Goal: Task Accomplishment & Management: Use online tool/utility

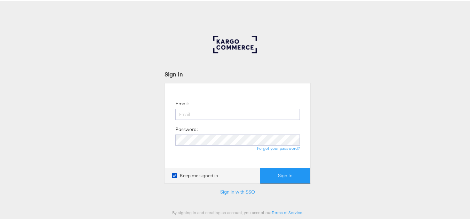
type input "[EMAIL_ADDRESS][PERSON_NAME][DOMAIN_NAME]"
click at [293, 172] on button "Sign In" at bounding box center [285, 175] width 50 height 16
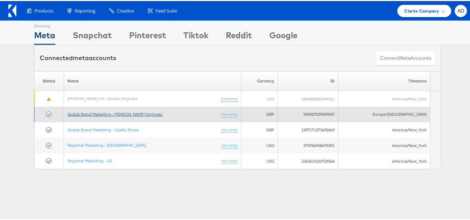
click at [109, 115] on link "Global Brand Marketing - [PERSON_NAME] Originals" at bounding box center [115, 113] width 95 height 5
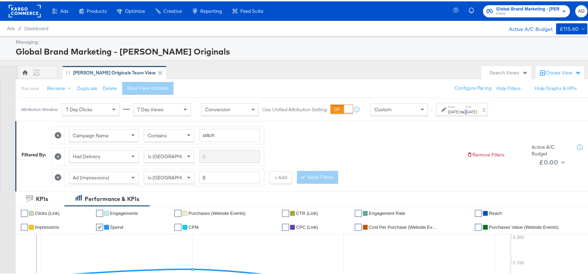
drag, startPoint x: 475, startPoint y: 105, endPoint x: 487, endPoint y: 114, distance: 15.7
click at [487, 114] on div "Start: Sep 1st 2025 to End: Sep 4th 2025" at bounding box center [462, 108] width 52 height 13
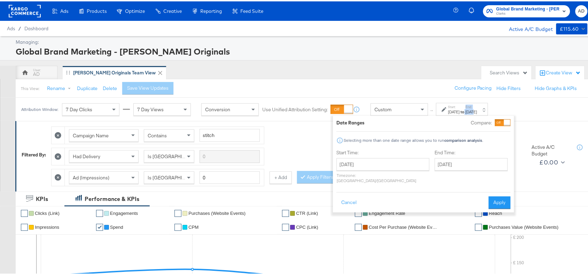
click at [487, 114] on div "Start: Sep 1st 2025 to End: Sep 4th 2025" at bounding box center [462, 108] width 52 height 13
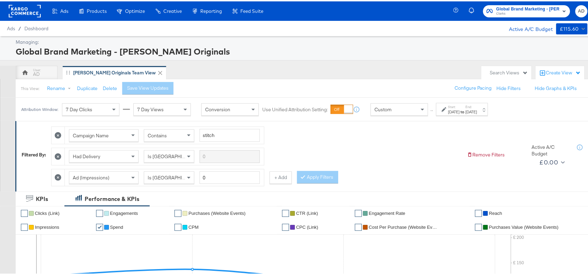
click at [460, 114] on div "[DATE]" at bounding box center [453, 111] width 11 height 6
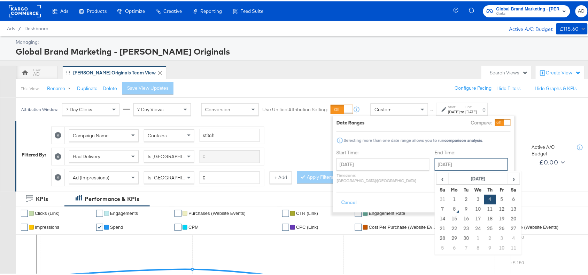
click at [439, 159] on input "[DATE]" at bounding box center [471, 163] width 73 height 13
click at [437, 209] on td "7" at bounding box center [443, 208] width 12 height 10
type input "[DATE]"
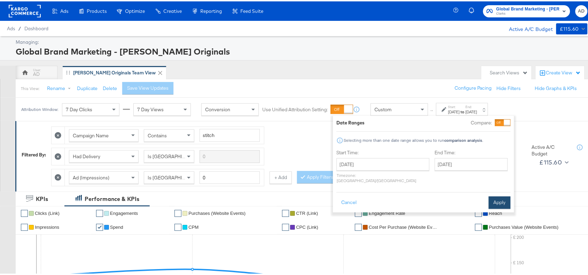
click at [505, 197] on button "Apply" at bounding box center [500, 201] width 22 height 13
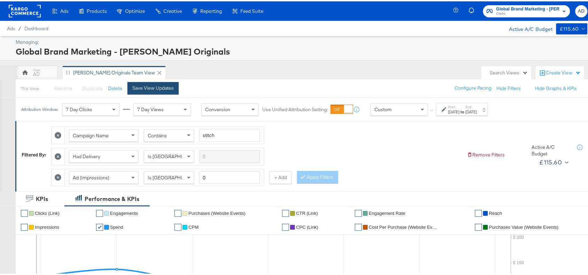
click at [143, 91] on button "Save View Updates" at bounding box center [152, 87] width 51 height 13
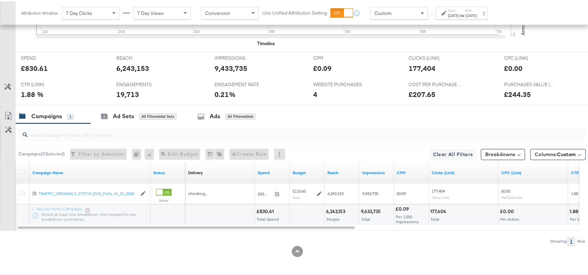
scroll to position [306, 0]
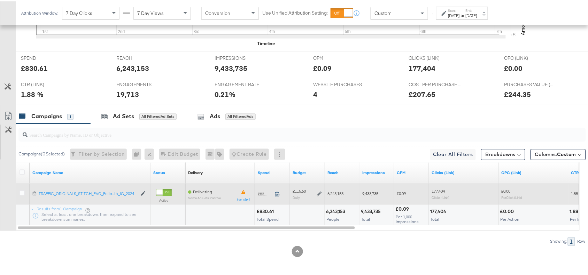
click at [277, 193] on icon at bounding box center [277, 192] width 5 height 5
click at [317, 192] on icon at bounding box center [319, 192] width 5 height 5
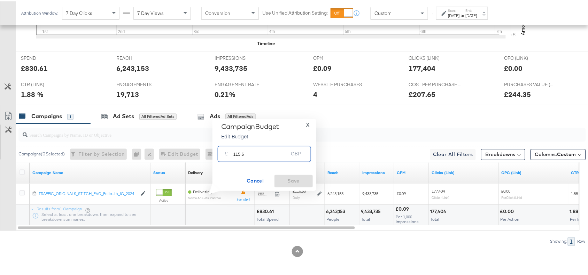
click at [253, 154] on input "115.6" at bounding box center [260, 149] width 55 height 15
paste input "£116.0"
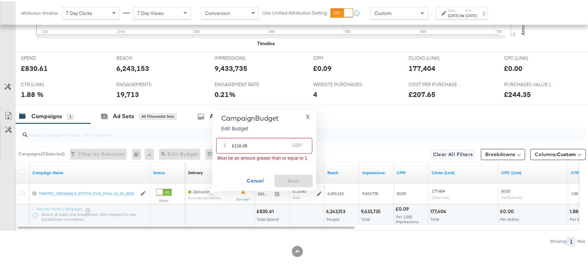
click at [234, 144] on input "£116.06" at bounding box center [260, 141] width 57 height 15
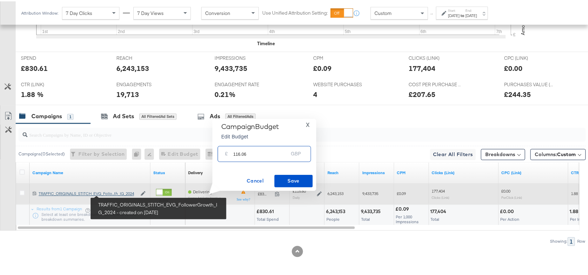
type input "116.06"
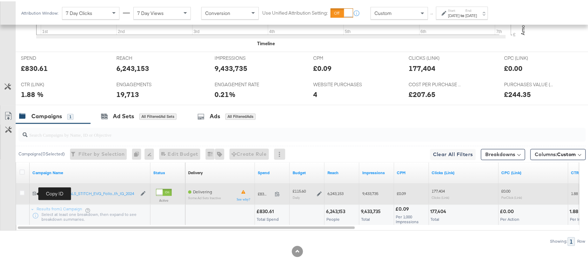
drag, startPoint x: 117, startPoint y: 194, endPoint x: 35, endPoint y: 192, distance: 81.8
click at [35, 192] on icon at bounding box center [34, 192] width 5 height 5
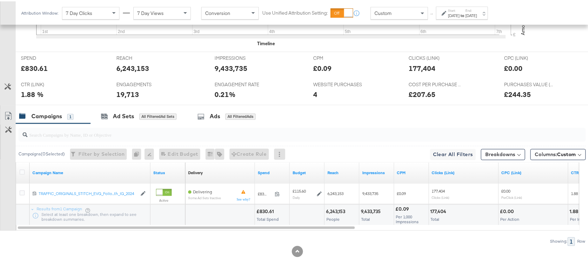
click at [324, 118] on div "Campaigns 1 Ad Sets All Filtered Ad Sets Ads All Filtered Ads" at bounding box center [305, 115] width 579 height 15
click at [477, 15] on div "[DATE]" at bounding box center [471, 14] width 11 height 6
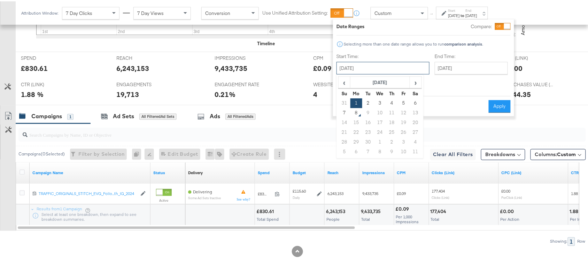
click at [373, 67] on input "September 1st 2025" at bounding box center [382, 67] width 93 height 13
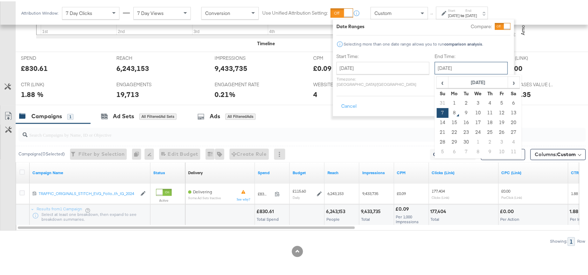
click at [452, 65] on input "[DATE]" at bounding box center [471, 67] width 73 height 13
click at [504, 100] on button "Apply" at bounding box center [500, 105] width 22 height 13
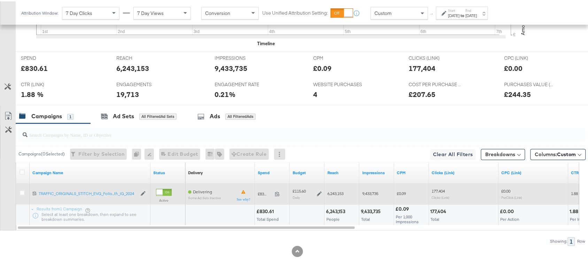
click at [319, 194] on icon at bounding box center [319, 192] width 5 height 5
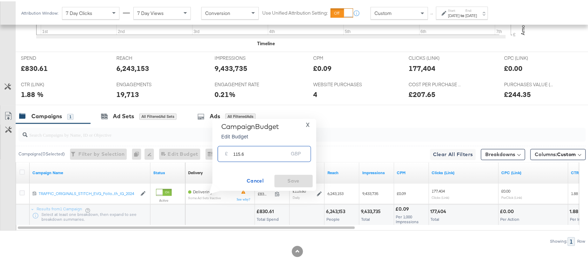
click at [242, 153] on input "115.6" at bounding box center [260, 149] width 55 height 15
paste input "£116.0"
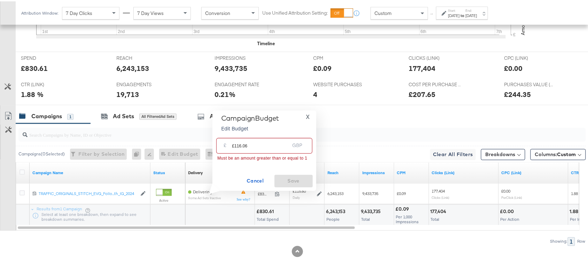
click at [234, 143] on input "£116.06" at bounding box center [260, 141] width 57 height 15
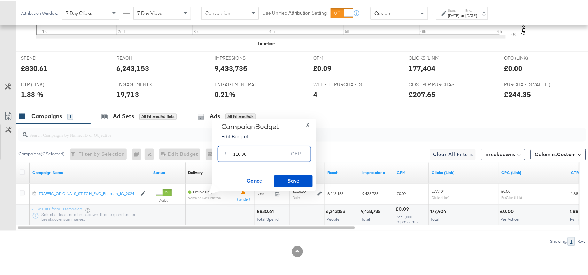
type input "116.06"
click at [290, 180] on span "Save" at bounding box center [293, 179] width 33 height 9
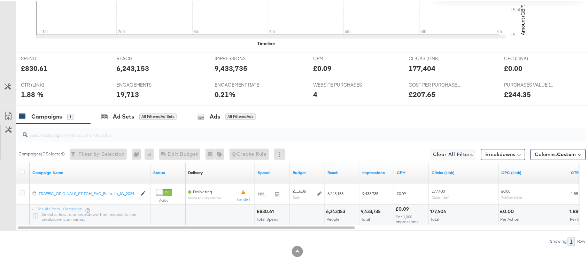
scroll to position [0, 0]
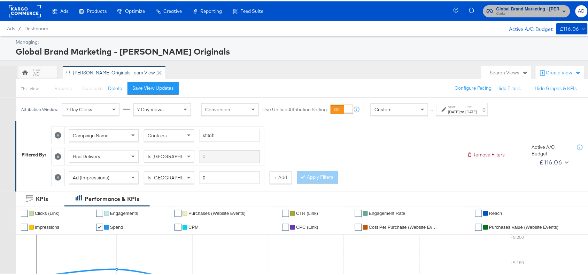
click at [508, 15] on span "Clarks" at bounding box center [527, 13] width 63 height 6
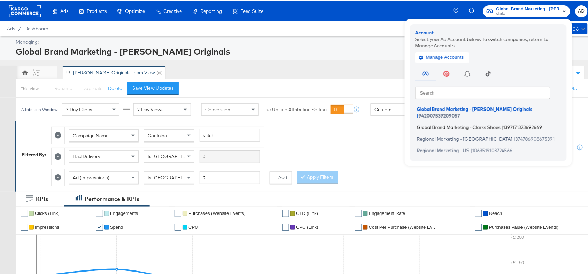
click at [433, 123] on span "Global Brand Marketing - Clarks Shoes" at bounding box center [459, 126] width 84 height 6
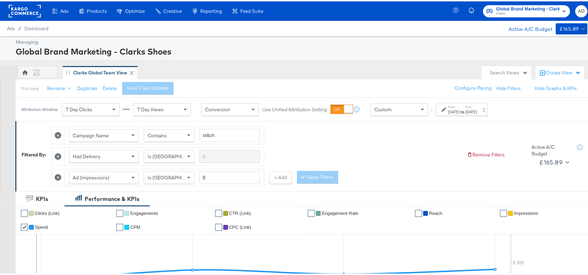
click at [477, 107] on div "Start: Sep 1st 2025 to End: Sep 4th 2025" at bounding box center [462, 108] width 29 height 10
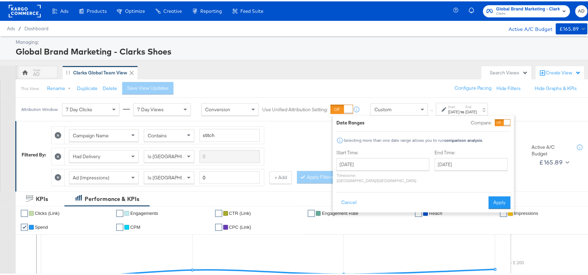
click at [457, 157] on div "End Time: September 4th 2025 ‹ September 2025 › Su Mo Tu We Th Fr Sa 31 1 2 3 4…" at bounding box center [473, 166] width 76 height 37
click at [455, 165] on input "[DATE]" at bounding box center [471, 163] width 73 height 13
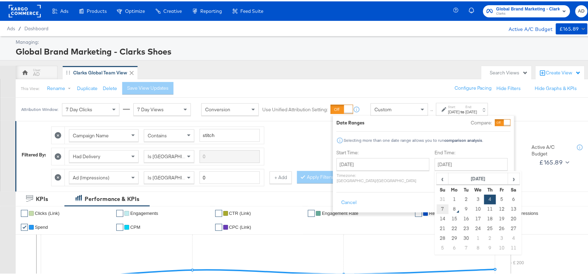
click at [437, 210] on td "7" at bounding box center [443, 208] width 12 height 10
type input "[DATE]"
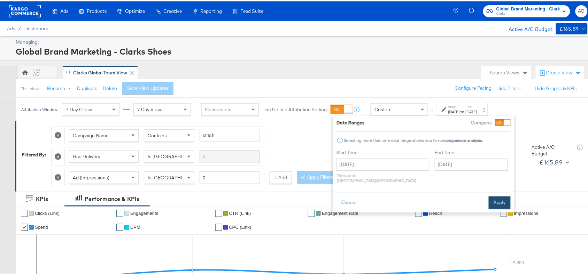
click at [501, 195] on button "Apply" at bounding box center [500, 201] width 22 height 13
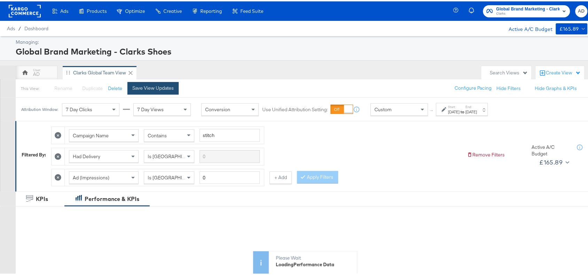
click at [135, 89] on div "Save View Updates" at bounding box center [152, 87] width 41 height 7
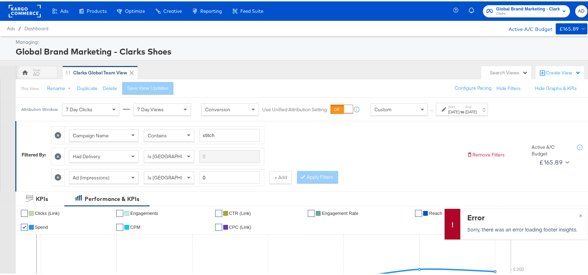
scroll to position [327, 0]
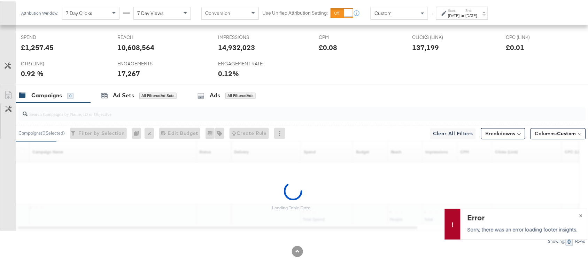
click at [579, 215] on span "×" at bounding box center [580, 214] width 3 height 8
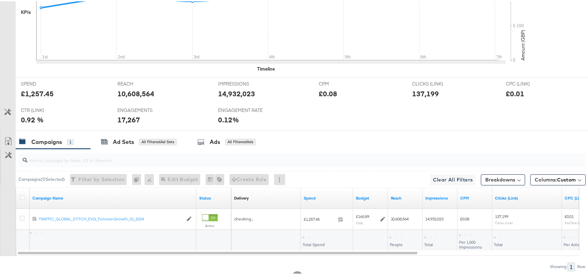
scroll to position [306, 0]
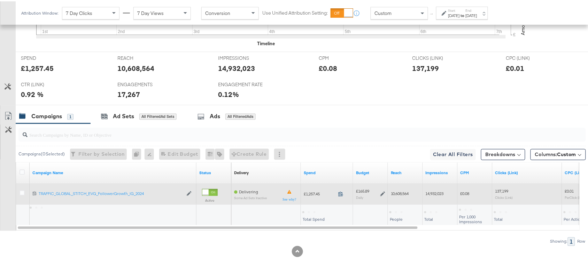
click at [341, 193] on icon at bounding box center [340, 192] width 5 height 5
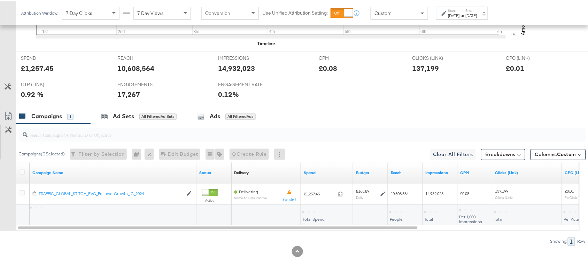
click at [347, 122] on div "Campaigns 1 Ad Sets All Filtered Ad Sets Ads All Filtered Ads" at bounding box center [305, 115] width 579 height 15
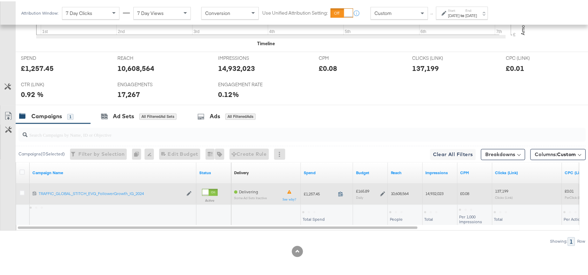
click at [341, 193] on icon at bounding box center [340, 192] width 5 height 5
click at [382, 192] on icon at bounding box center [382, 192] width 5 height 5
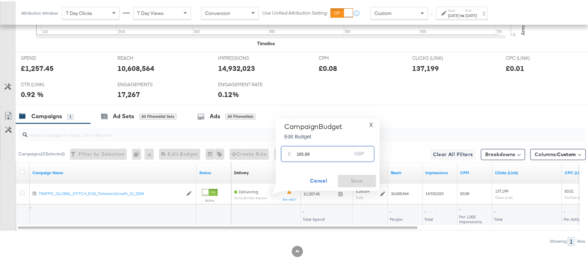
click at [312, 148] on input "165.89" at bounding box center [324, 149] width 55 height 15
paste input "£162.72"
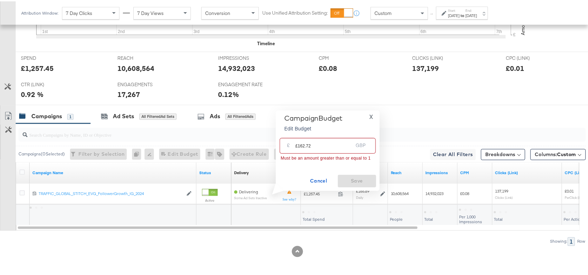
click at [296, 148] on input "£162.72" at bounding box center [323, 141] width 57 height 15
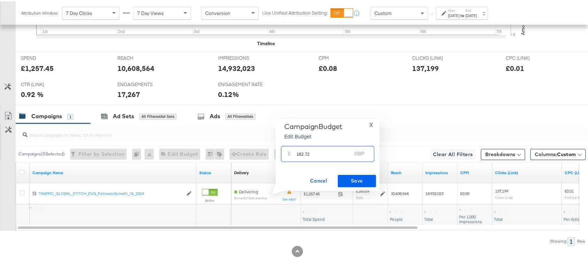
type input "162.72"
click at [346, 178] on span "Save" at bounding box center [357, 179] width 33 height 9
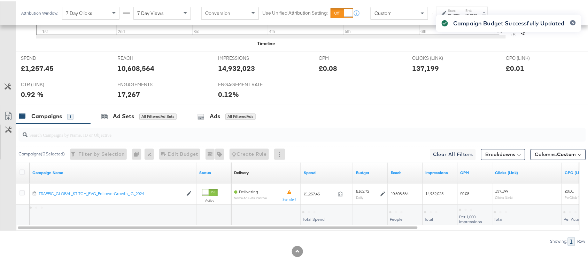
click at [429, 117] on div "Campaign Budget Successfully Updated" at bounding box center [508, 125] width 159 height 238
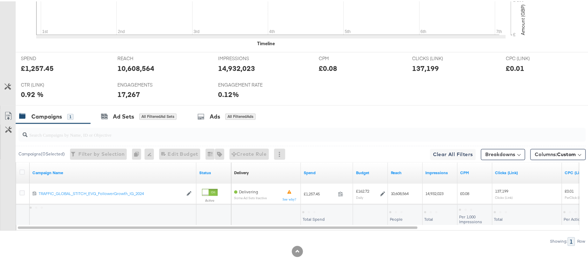
scroll to position [0, 0]
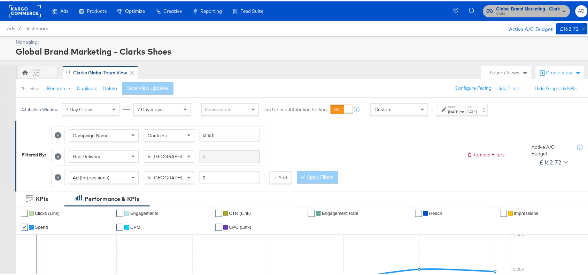
click at [514, 8] on span "Global Brand Marketing - Clarks Shoes" at bounding box center [527, 7] width 63 height 7
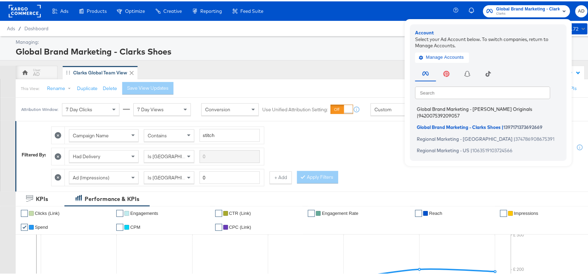
click at [432, 107] on span "Global Brand Marketing - Clarks Originals" at bounding box center [474, 108] width 115 height 6
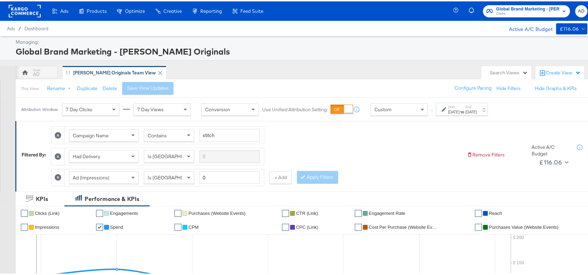
click at [31, 5] on rect at bounding box center [25, 9] width 32 height 13
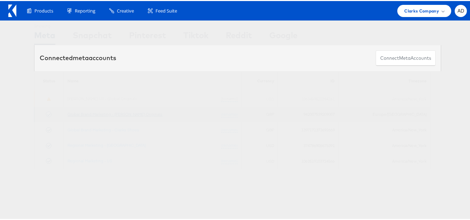
click at [120, 115] on link "Global Brand Marketing - [PERSON_NAME] Originals" at bounding box center [115, 113] width 95 height 5
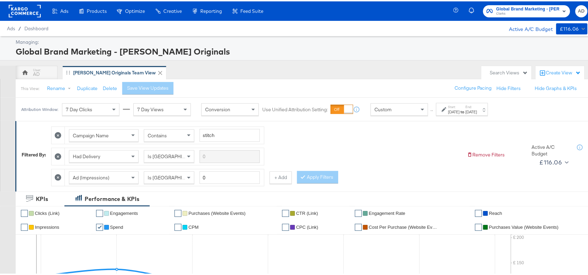
click at [481, 65] on div "Search Views" at bounding box center [506, 72] width 50 height 14
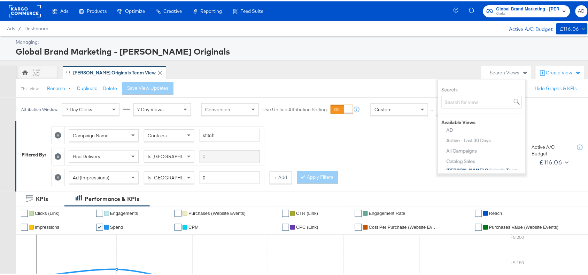
click at [378, 143] on div "Campaign Name Contains stitch Had Delivery Is Greater Than Ad (Impressions) Is …" at bounding box center [256, 153] width 410 height 63
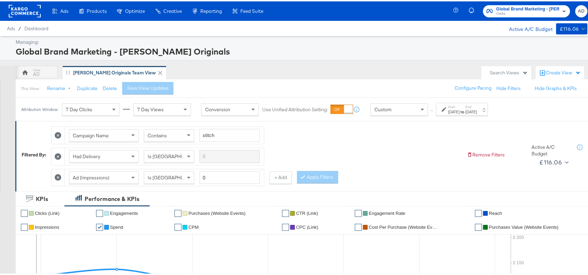
click at [466, 112] on strong "to" at bounding box center [463, 110] width 6 height 5
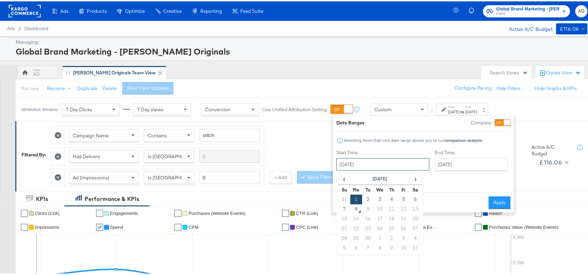
click at [378, 161] on input "[DATE]" at bounding box center [382, 163] width 93 height 13
click at [389, 197] on td "4" at bounding box center [392, 199] width 12 height 10
type input "[DATE]"
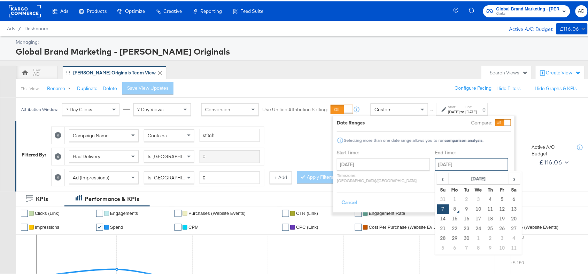
click at [448, 160] on input "[DATE]" at bounding box center [471, 163] width 73 height 13
click at [484, 199] on td "4" at bounding box center [490, 199] width 12 height 10
type input "[DATE]"
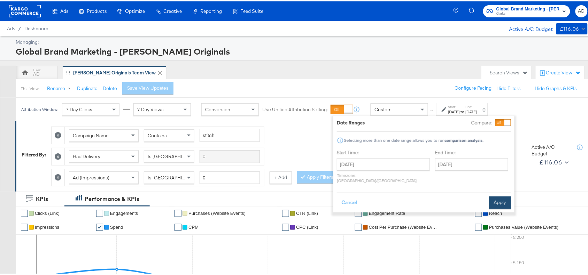
click at [507, 195] on button "Apply" at bounding box center [500, 201] width 22 height 13
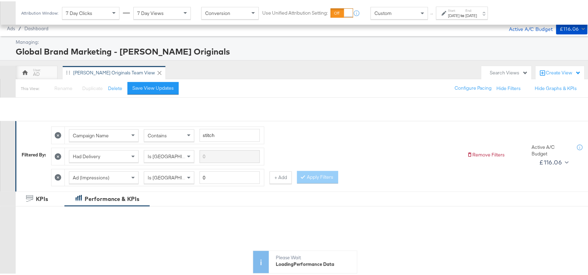
scroll to position [306, 0]
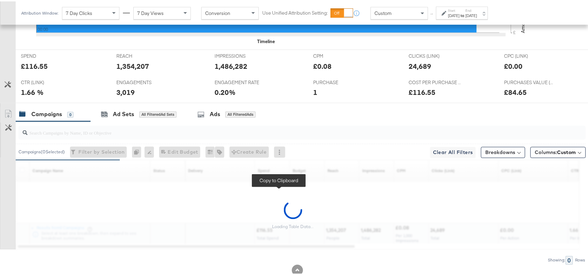
click at [277, 195] on div "Loading Table Data..." at bounding box center [293, 214] width 586 height 69
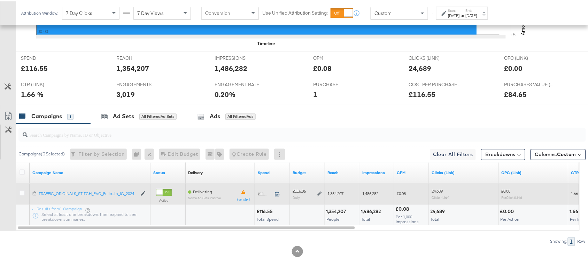
click at [278, 193] on icon at bounding box center [277, 192] width 5 height 5
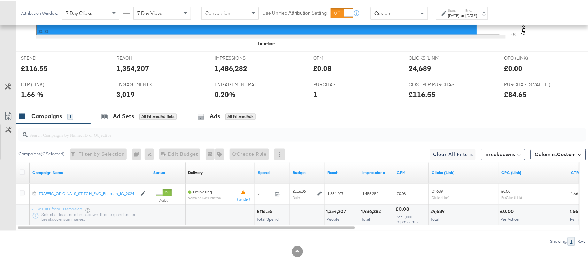
click at [327, 211] on div "1,354,207" at bounding box center [337, 211] width 22 height 7
copy div "1,354,207"
click at [327, 211] on div "1,354,207" at bounding box center [337, 211] width 22 height 7
click at [366, 209] on div "1,486,282" at bounding box center [372, 211] width 22 height 7
copy div "1,486,282"
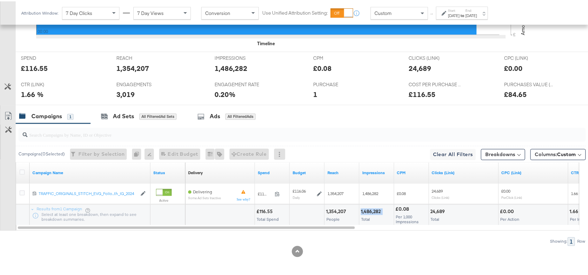
click at [366, 209] on div "1,486,282" at bounding box center [372, 211] width 22 height 7
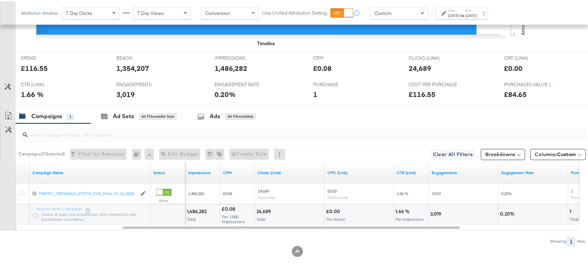
click at [260, 211] on div "24,689" at bounding box center [264, 211] width 17 height 7
copy div "24,689"
click at [260, 211] on div "24,689" at bounding box center [264, 211] width 17 height 7
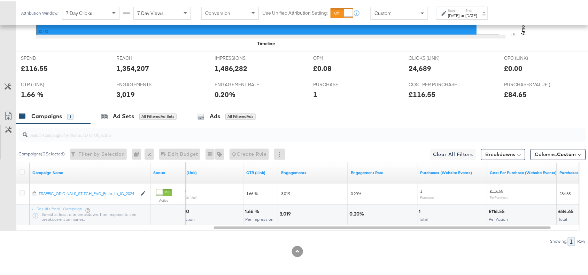
click at [280, 215] on div "3,019" at bounding box center [286, 213] width 13 height 7
copy div "3,019"
click at [280, 215] on div "3,019" at bounding box center [286, 213] width 13 height 7
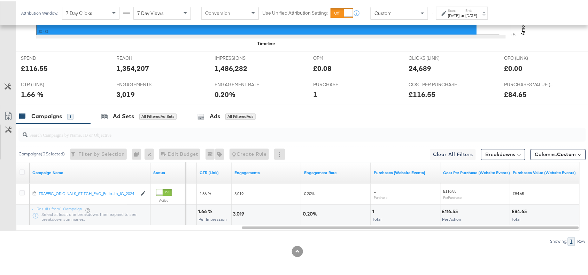
click at [460, 13] on div "[DATE]" at bounding box center [453, 14] width 11 height 6
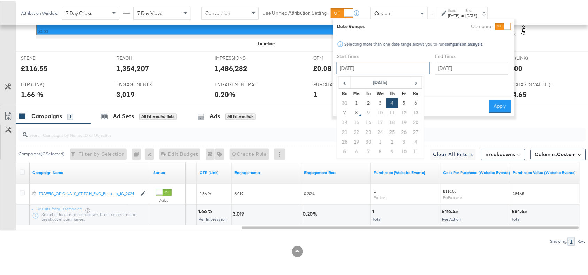
click at [355, 66] on input "[DATE]" at bounding box center [383, 67] width 93 height 13
click at [399, 101] on td "5" at bounding box center [404, 102] width 12 height 10
type input "[DATE]"
click at [500, 99] on button "Apply" at bounding box center [500, 105] width 22 height 13
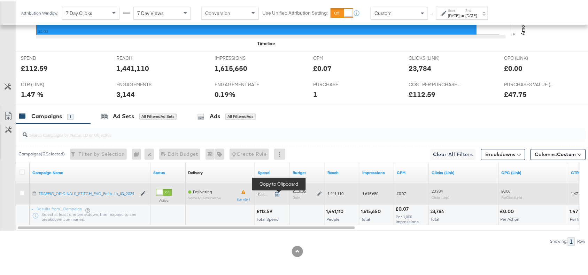
click at [278, 194] on icon at bounding box center [277, 193] width 5 height 5
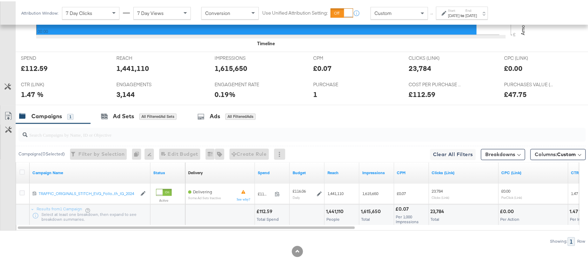
click at [332, 211] on div "1,441,110" at bounding box center [335, 211] width 19 height 7
copy div "1,441,110"
click at [332, 211] on div "1,441,110" at bounding box center [335, 211] width 19 height 7
click at [369, 214] on div "1,615,650 Total" at bounding box center [376, 214] width 34 height 21
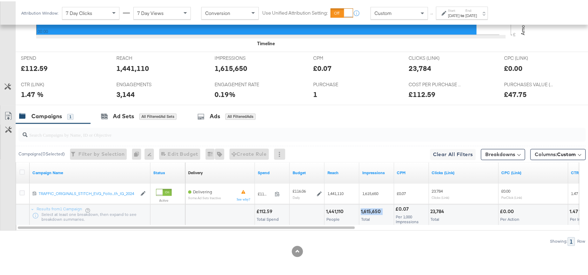
copy div "1,615,650"
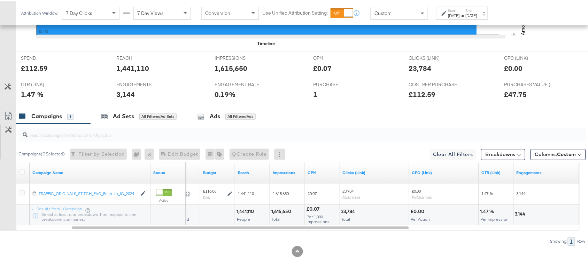
click at [347, 212] on div "23,784" at bounding box center [349, 211] width 16 height 7
copy div "23,784"
click at [347, 212] on div "23,784" at bounding box center [349, 211] width 16 height 7
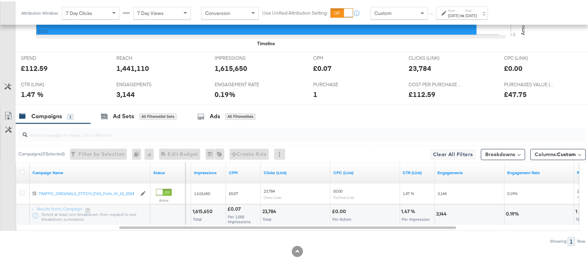
click at [439, 211] on div "3,144" at bounding box center [442, 213] width 13 height 7
copy div "3,144"
click at [439, 211] on div "3,144" at bounding box center [442, 213] width 13 height 7
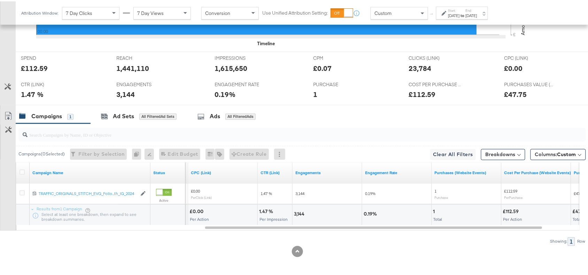
click at [434, 210] on div "1" at bounding box center [435, 211] width 4 height 7
copy div "1"
click at [434, 210] on div "1" at bounding box center [435, 211] width 4 height 7
click at [477, 13] on div "[DATE]" at bounding box center [471, 14] width 11 height 6
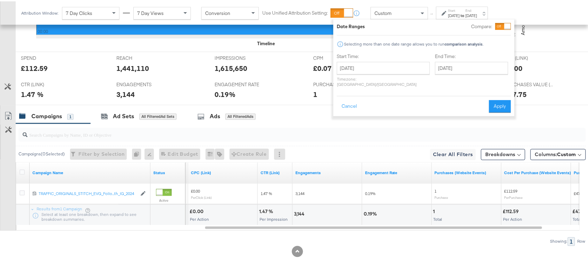
click at [366, 60] on div "Start Time: September 5th 2025 ‹ September 2025 › Su Mo Tu We Th Fr Sa 31 1 2 3…" at bounding box center [383, 70] width 93 height 37
click at [385, 68] on input "September 5th 2025" at bounding box center [383, 67] width 93 height 13
click at [415, 100] on td "6" at bounding box center [416, 102] width 12 height 10
type input "September 6th 2025"
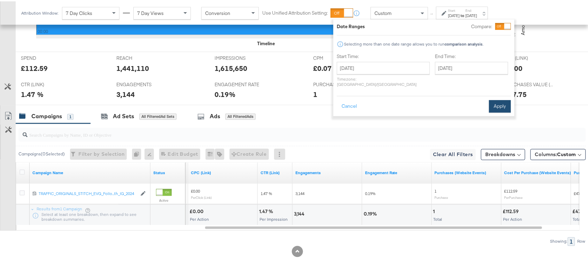
click at [492, 99] on button "Apply" at bounding box center [500, 105] width 22 height 13
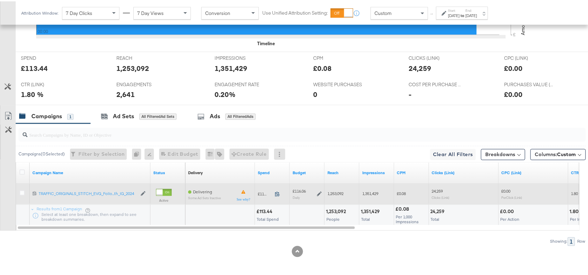
click at [276, 194] on icon at bounding box center [277, 192] width 5 height 5
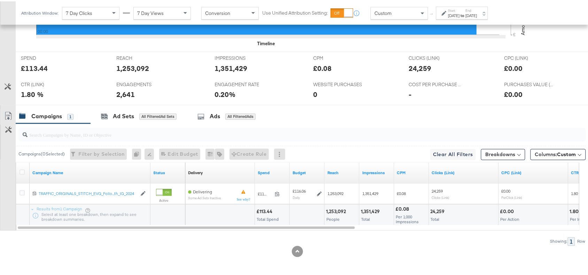
click at [340, 213] on div "1,253,092" at bounding box center [337, 211] width 22 height 7
copy div "1,253,092"
click at [340, 213] on div "1,253,092" at bounding box center [337, 211] width 22 height 7
click at [374, 210] on div "1,351,429" at bounding box center [371, 211] width 21 height 7
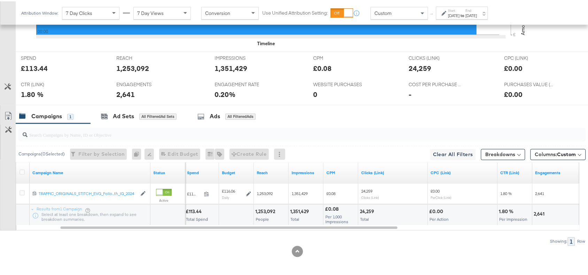
click at [366, 210] on div "24,259" at bounding box center [368, 211] width 16 height 7
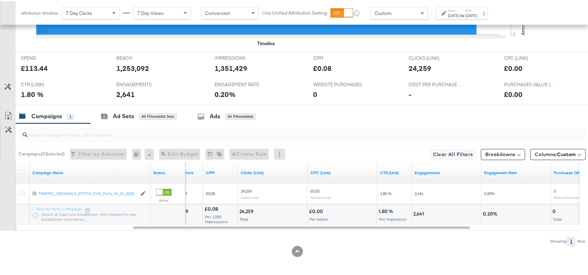
click at [417, 213] on div "2,641" at bounding box center [419, 213] width 13 height 7
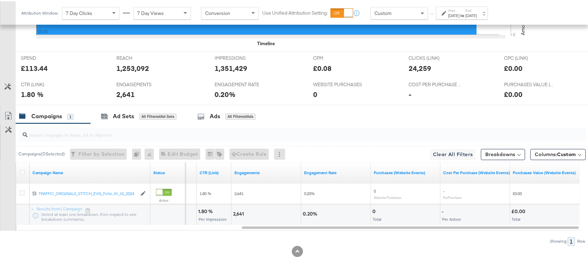
click at [369, 208] on div "0.20%" at bounding box center [335, 214] width 69 height 21
click at [373, 211] on div "0" at bounding box center [374, 211] width 5 height 7
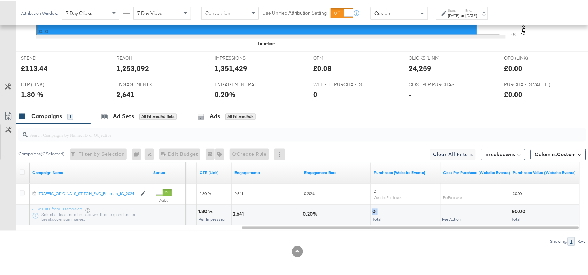
click at [373, 211] on div "0" at bounding box center [374, 211] width 5 height 7
click at [476, 9] on div "Start: Sep 6th 2025 to End: Sep 6th 2025" at bounding box center [462, 12] width 29 height 10
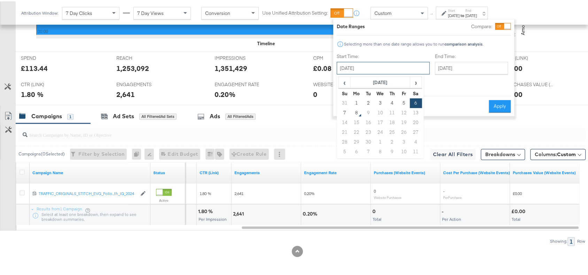
click at [359, 63] on input "[DATE]" at bounding box center [383, 67] width 93 height 13
click at [347, 113] on td "7" at bounding box center [345, 112] width 12 height 10
type input "[DATE]"
click at [494, 99] on button "Apply" at bounding box center [500, 105] width 22 height 13
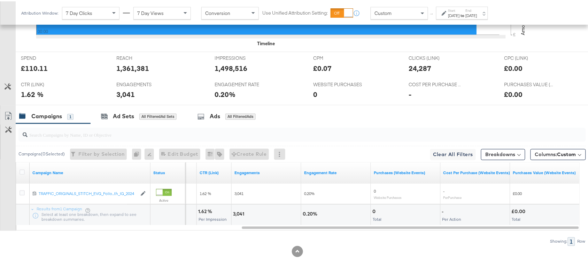
click at [373, 212] on div "0" at bounding box center [374, 211] width 5 height 7
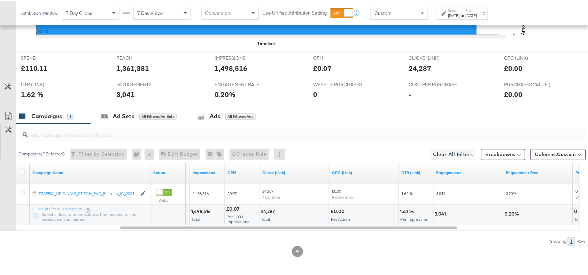
click at [443, 211] on div "3,041" at bounding box center [441, 213] width 13 height 7
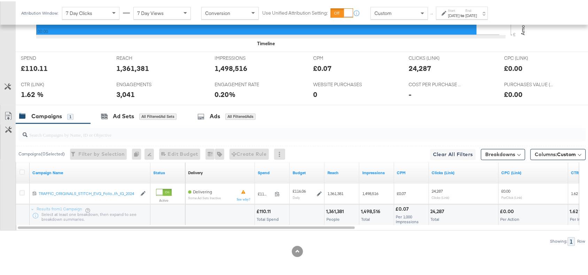
click at [443, 210] on div "24,287" at bounding box center [438, 211] width 16 height 7
click at [372, 210] on div "1,498,516" at bounding box center [372, 211] width 22 height 7
click at [345, 211] on div "1,361,381" at bounding box center [336, 211] width 20 height 7
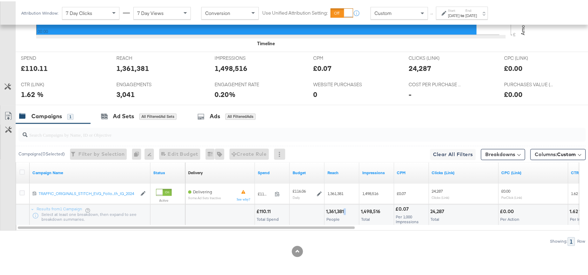
click at [345, 211] on div "1,361,381" at bounding box center [336, 211] width 20 height 7
click at [265, 211] on div "£110.11" at bounding box center [264, 211] width 16 height 7
click at [453, 8] on label "Start:" at bounding box center [453, 9] width 11 height 5
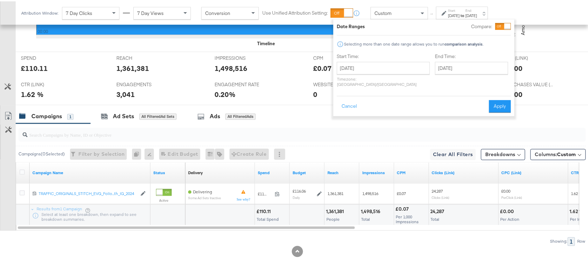
click at [337, 73] on div "September 7th 2025 ‹ September 2025 › Su Mo Tu We Th Fr Sa 31 1 2 3 4 5 6 7 8 9…" at bounding box center [383, 73] width 93 height 25
click at [364, 67] on input "[DATE]" at bounding box center [383, 67] width 93 height 13
drag, startPoint x: 410, startPoint y: 103, endPoint x: 405, endPoint y: 102, distance: 5.3
click at [405, 102] on tr "31 1 2 3 4 5 6" at bounding box center [380, 102] width 83 height 10
click at [405, 102] on td "5" at bounding box center [404, 102] width 12 height 10
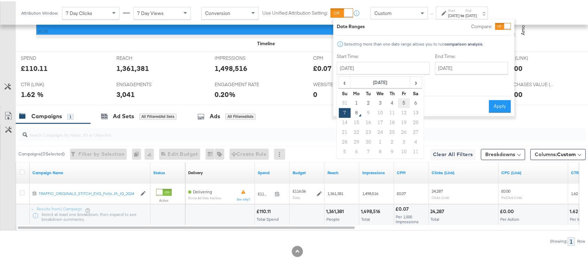
type input "[DATE]"
click at [499, 102] on button "Apply" at bounding box center [500, 105] width 22 height 13
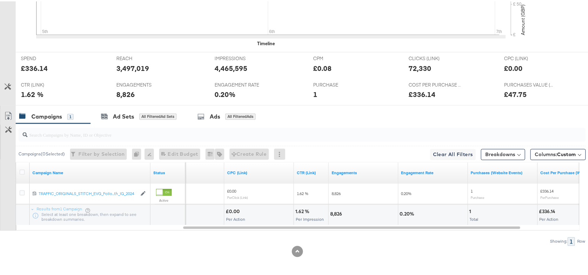
scroll to position [0, 0]
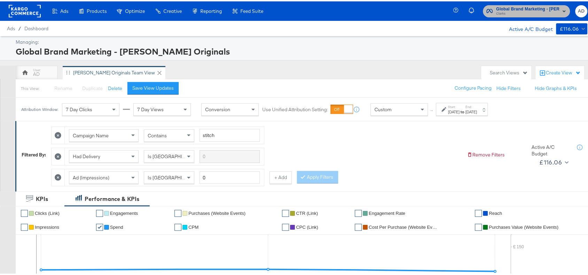
click at [530, 9] on span "Global Brand Marketing - Clarks Originals" at bounding box center [527, 7] width 63 height 7
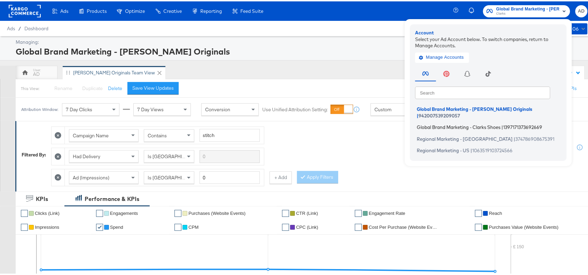
click at [448, 123] on span "Global Brand Marketing - Clarks Shoes" at bounding box center [459, 126] width 84 height 6
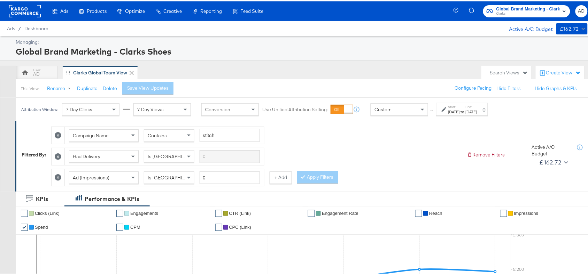
click at [466, 110] on strong "to" at bounding box center [463, 110] width 6 height 5
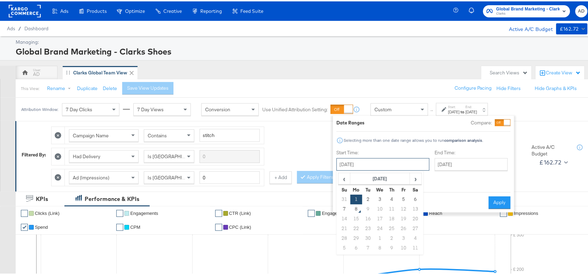
click at [377, 167] on input "[DATE]" at bounding box center [382, 163] width 93 height 13
click at [394, 202] on td "4" at bounding box center [392, 199] width 12 height 10
type input "[DATE]"
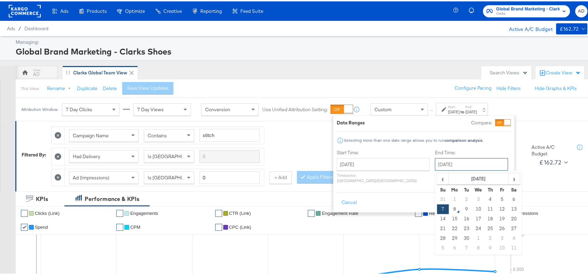
click at [449, 166] on input "[DATE]" at bounding box center [471, 163] width 73 height 13
click at [484, 200] on td "4" at bounding box center [490, 199] width 12 height 10
type input "[DATE]"
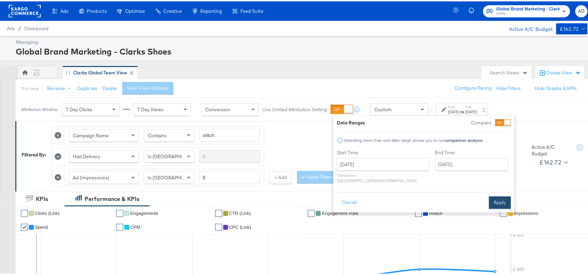
click at [495, 195] on button "Apply" at bounding box center [500, 201] width 22 height 13
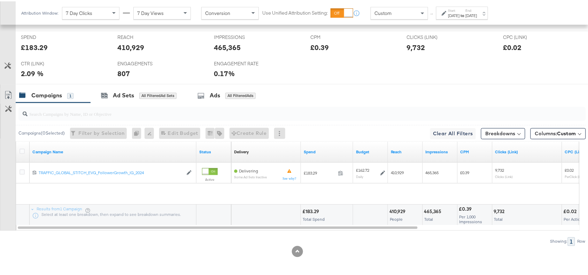
scroll to position [306, 0]
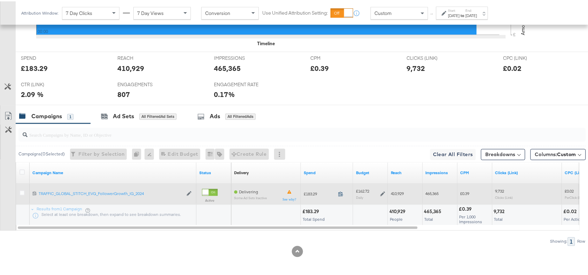
click at [342, 192] on icon at bounding box center [340, 193] width 5 height 5
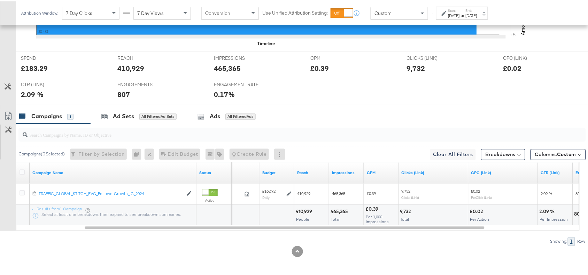
click at [302, 211] on div "410,929" at bounding box center [305, 211] width 18 height 7
copy div "410,929"
click at [302, 211] on div "410,929" at bounding box center [305, 211] width 18 height 7
click at [345, 211] on div "465,365" at bounding box center [339, 211] width 19 height 7
copy div "465,365"
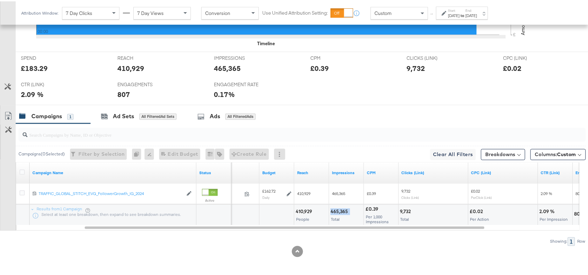
click at [345, 211] on div "465,365" at bounding box center [339, 211] width 19 height 7
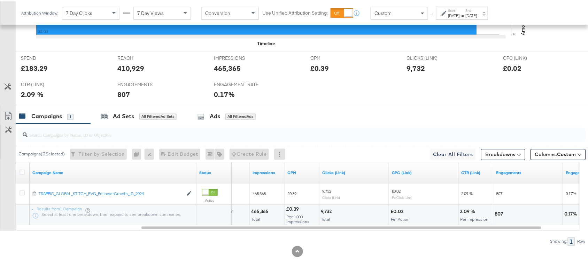
click at [324, 211] on div "9,732" at bounding box center [327, 211] width 13 height 7
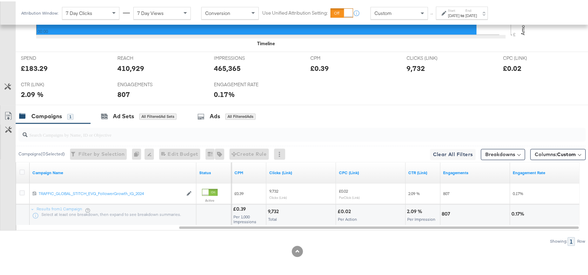
click at [445, 214] on div "807" at bounding box center [447, 213] width 10 height 7
copy div "807"
click at [445, 214] on div "807" at bounding box center [447, 213] width 10 height 7
click at [466, 11] on strong "to" at bounding box center [463, 13] width 6 height 5
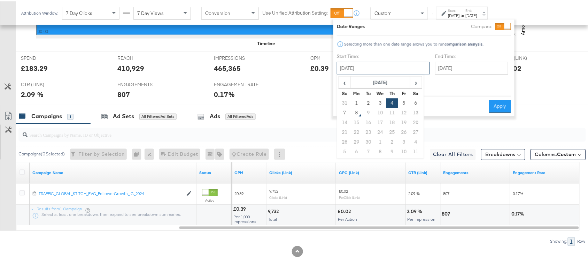
click at [356, 64] on input "September 4th 2025" at bounding box center [383, 67] width 93 height 13
click at [402, 103] on td "5" at bounding box center [404, 102] width 12 height 10
type input "September 5th 2025"
click at [503, 99] on button "Apply" at bounding box center [500, 105] width 22 height 13
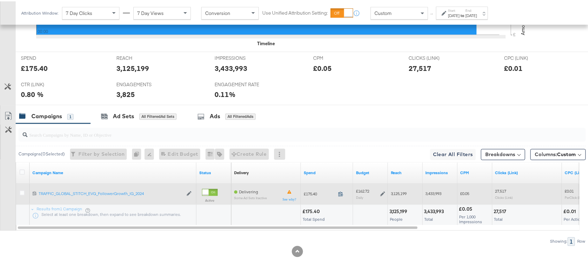
click at [342, 193] on icon at bounding box center [340, 192] width 5 height 5
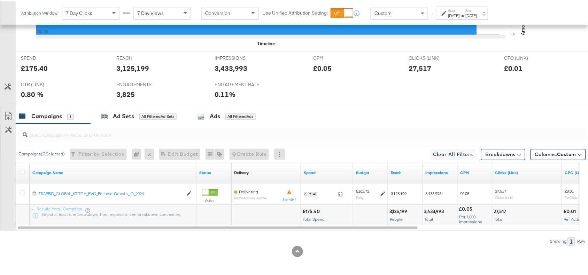
click at [396, 212] on div "3,125,199" at bounding box center [399, 211] width 20 height 7
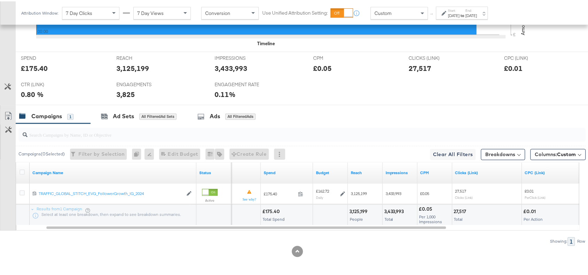
click at [392, 211] on div "3,433,993" at bounding box center [395, 211] width 22 height 7
copy div "3,433,993"
click at [392, 211] on div "3,433,993" at bounding box center [395, 211] width 22 height 7
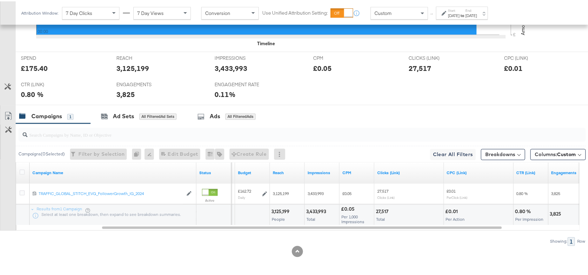
click at [381, 211] on div "27,517" at bounding box center [383, 211] width 15 height 7
copy div "27,517"
click at [381, 211] on div "27,517" at bounding box center [383, 211] width 15 height 7
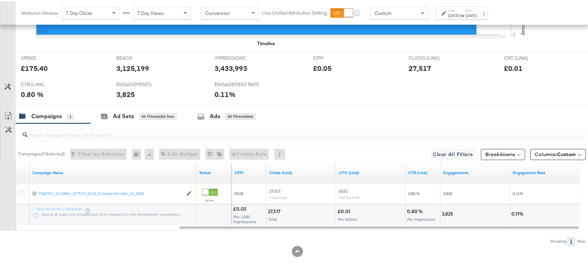
click at [446, 215] on div "3,825" at bounding box center [449, 213] width 14 height 7
copy div "3,825"
click at [446, 215] on div "3,825" at bounding box center [449, 213] width 14 height 7
click at [466, 16] on strong "to" at bounding box center [463, 13] width 6 height 5
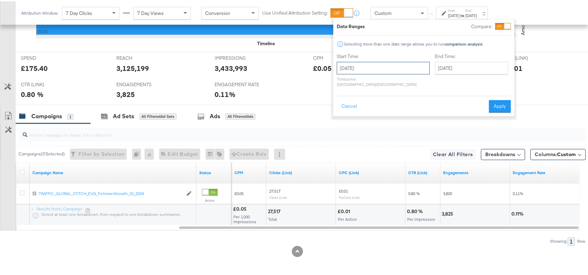
click at [369, 67] on input "[DATE]" at bounding box center [383, 67] width 93 height 13
click at [412, 100] on td "6" at bounding box center [416, 102] width 12 height 10
type input "[DATE]"
click at [496, 99] on button "Apply" at bounding box center [500, 105] width 22 height 13
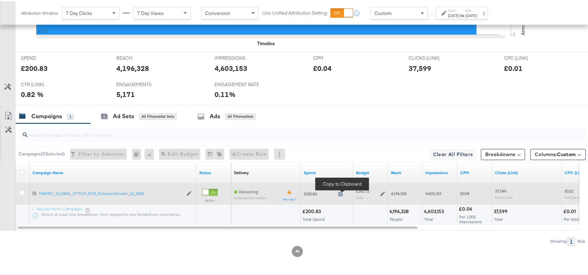
click at [342, 194] on icon at bounding box center [340, 192] width 5 height 5
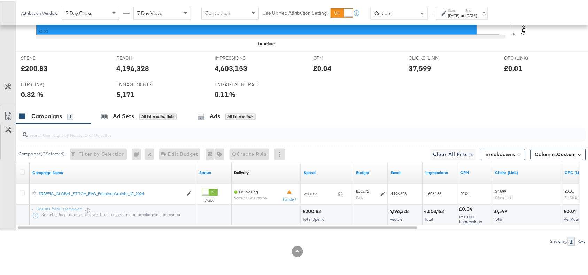
click at [397, 210] on div "4,196,328" at bounding box center [400, 211] width 22 height 7
copy div "4,196,328"
click at [439, 211] on div "4,603,153" at bounding box center [435, 211] width 22 height 7
copy div "4,603,153"
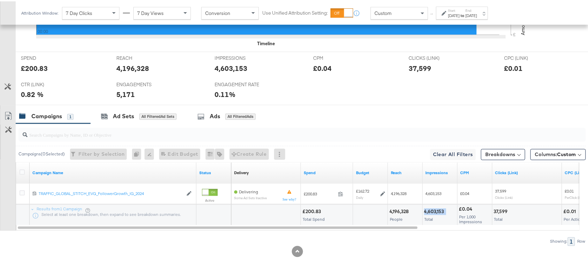
click at [439, 211] on div "4,603,153" at bounding box center [435, 211] width 22 height 7
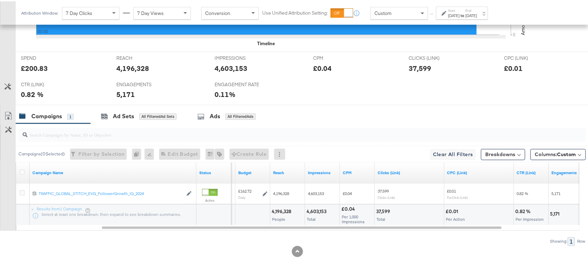
click at [382, 211] on div "37,599" at bounding box center [384, 211] width 16 height 7
copy div "37,599"
click at [382, 211] on div "37,599" at bounding box center [384, 211] width 16 height 7
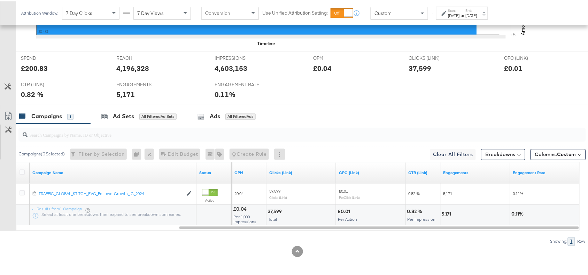
click at [445, 213] on div "5,171" at bounding box center [447, 213] width 11 height 7
copy div "5,171"
click at [474, 7] on div "Start: Sep 6th 2025 to End: Sep 6th 2025" at bounding box center [462, 12] width 29 height 10
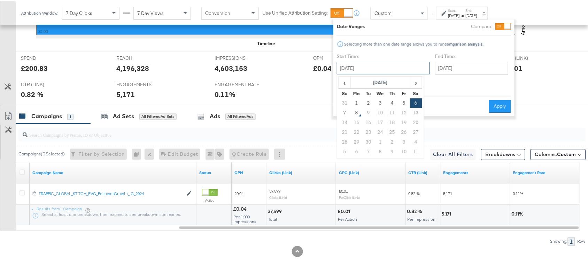
click at [385, 67] on input "[DATE]" at bounding box center [383, 67] width 93 height 13
click at [348, 109] on td "7" at bounding box center [345, 112] width 12 height 10
type input "[DATE]"
click at [497, 99] on button "Apply" at bounding box center [500, 105] width 22 height 13
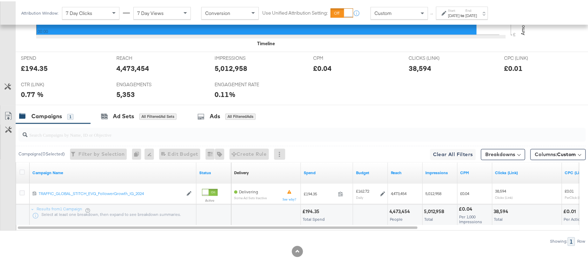
click at [307, 210] on div "£194.35" at bounding box center [311, 211] width 19 height 7
click at [407, 209] on div "4,473,454" at bounding box center [400, 211] width 23 height 7
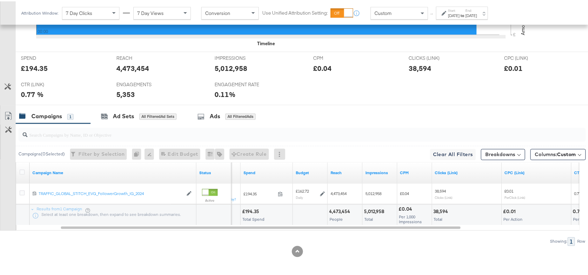
click at [372, 211] on div "5,012,958" at bounding box center [375, 211] width 22 height 7
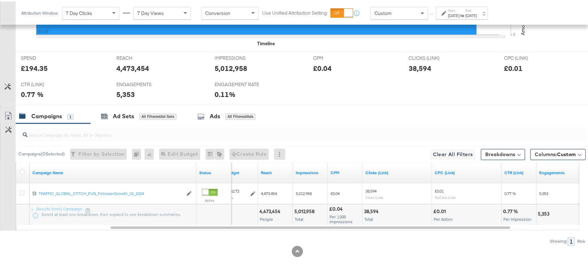
click at [370, 209] on div "38,594" at bounding box center [372, 211] width 17 height 7
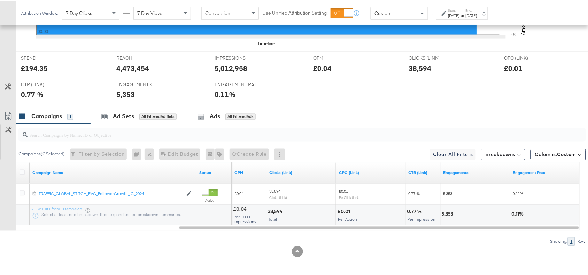
click at [448, 216] on div "5,353" at bounding box center [449, 213] width 14 height 7
click at [460, 10] on label "Start:" at bounding box center [453, 9] width 11 height 5
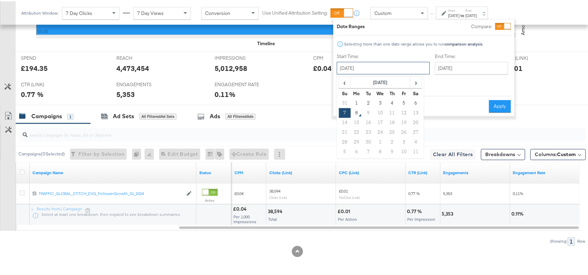
click at [375, 68] on input "[DATE]" at bounding box center [383, 67] width 93 height 13
click at [403, 100] on td "5" at bounding box center [404, 102] width 12 height 10
type input "September 5th 2025"
click at [497, 99] on button "Apply" at bounding box center [500, 105] width 22 height 13
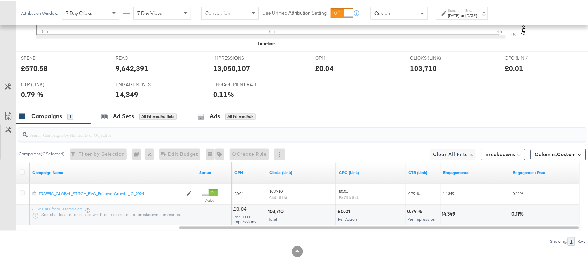
click at [368, 128] on input "search" at bounding box center [281, 131] width 507 height 14
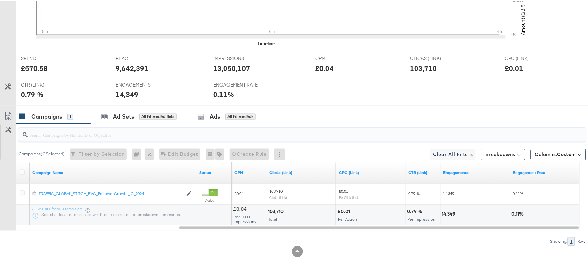
scroll to position [0, 0]
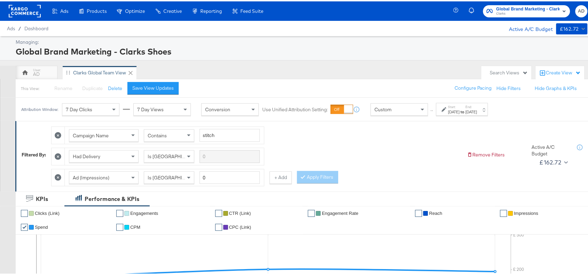
click at [16, 9] on rect at bounding box center [25, 9] width 32 height 13
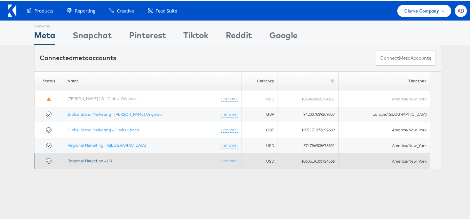
click at [89, 162] on link "Regional Marketing - US" at bounding box center [90, 159] width 45 height 5
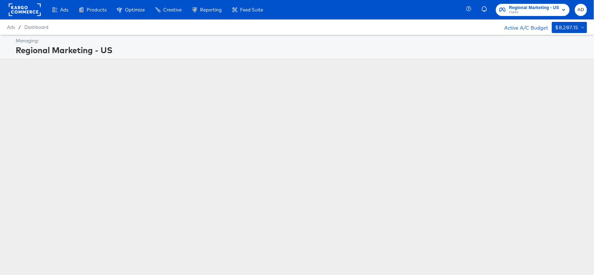
click at [23, 7] on rect at bounding box center [25, 9] width 32 height 13
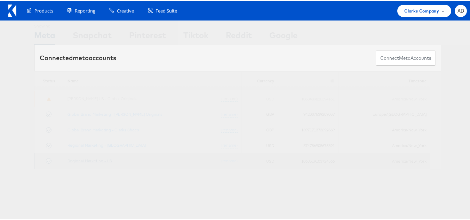
click at [88, 160] on link "Regional Marketing - US" at bounding box center [90, 159] width 45 height 5
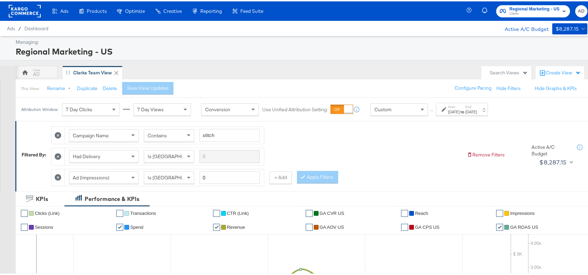
click at [466, 113] on strong "to" at bounding box center [463, 110] width 6 height 5
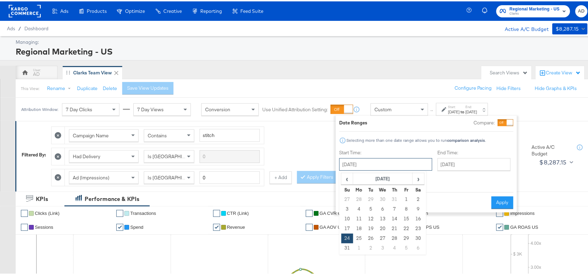
click at [381, 163] on input "[DATE]" at bounding box center [385, 163] width 93 height 13
click at [420, 177] on span "›" at bounding box center [418, 177] width 11 height 10
click at [394, 198] on td "4" at bounding box center [395, 199] width 12 height 10
type input "[DATE]"
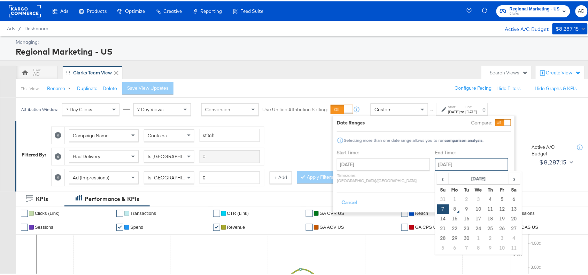
click at [459, 158] on input "[DATE]" at bounding box center [471, 163] width 73 height 13
click at [484, 197] on td "4" at bounding box center [490, 199] width 12 height 10
type input "[DATE]"
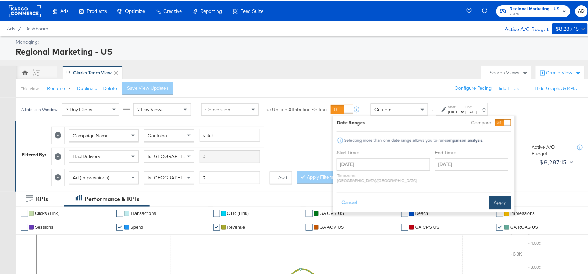
click at [498, 195] on button "Apply" at bounding box center [500, 201] width 22 height 13
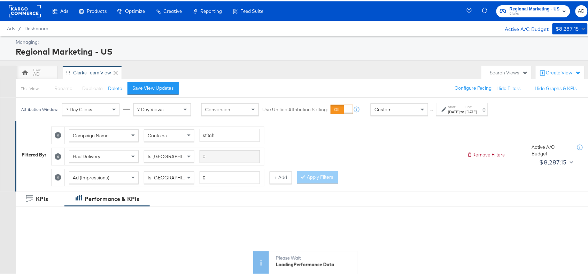
click at [498, 192] on div "KPIs Performance & KPIs" at bounding box center [297, 197] width 594 height 15
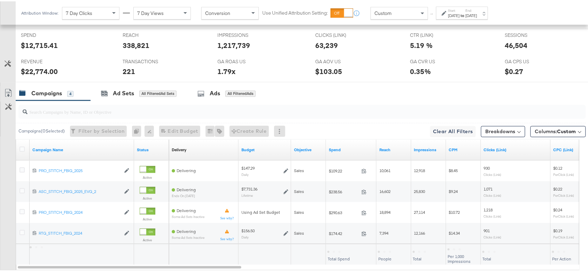
scroll to position [369, 0]
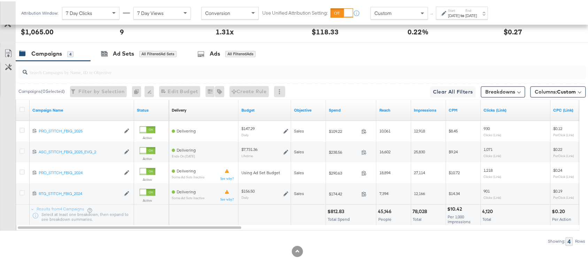
click at [336, 210] on div "$812.83" at bounding box center [336, 211] width 19 height 7
copy div "812.83"
click at [336, 210] on div "$812.83" at bounding box center [336, 211] width 19 height 7
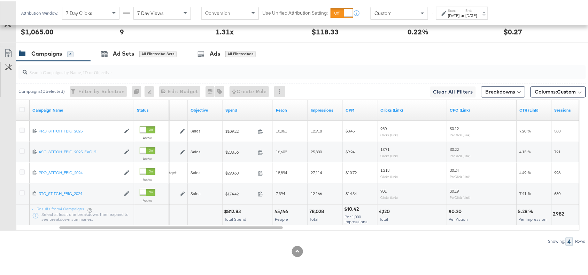
click at [315, 210] on div "78,028" at bounding box center [317, 211] width 17 height 7
copy div "78,028"
click at [315, 210] on div "78,028" at bounding box center [317, 211] width 17 height 7
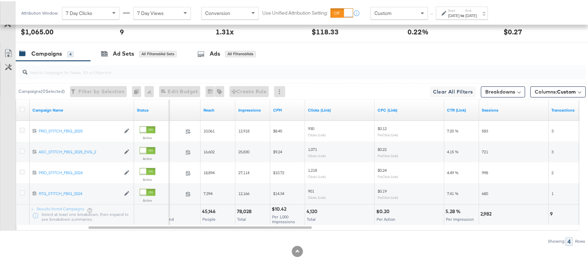
click at [312, 210] on div "4,120" at bounding box center [312, 211] width 13 height 7
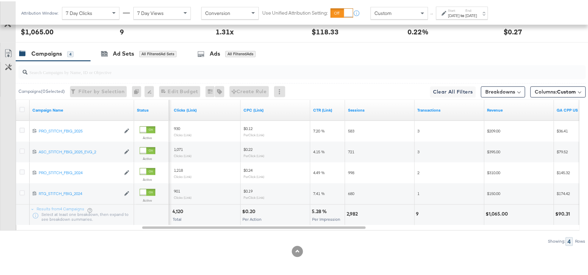
click at [353, 211] on div "2,982" at bounding box center [352, 213] width 13 height 7
copy div "2,982"
click at [353, 211] on div "2,982" at bounding box center [352, 213] width 13 height 7
click at [415, 214] on div "9" at bounding box center [449, 214] width 69 height 21
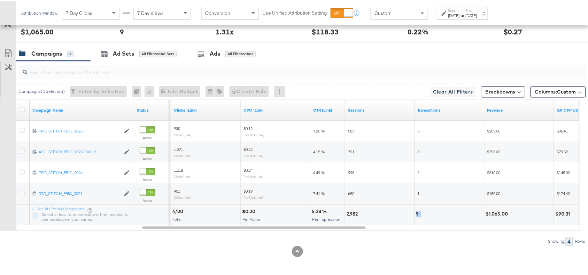
click at [415, 214] on div "9" at bounding box center [449, 214] width 69 height 21
copy div "9"
click at [501, 212] on div "$1,065.00" at bounding box center [498, 213] width 24 height 7
copy div "1,065.00"
click at [501, 212] on div "$1,065.00" at bounding box center [498, 213] width 24 height 7
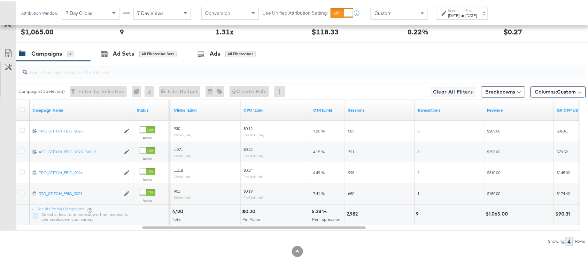
click at [460, 15] on div "[DATE]" at bounding box center [453, 14] width 11 height 6
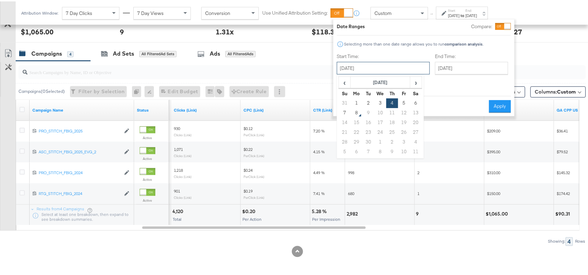
click at [367, 68] on input "[DATE]" at bounding box center [383, 67] width 93 height 13
click at [408, 100] on td "5" at bounding box center [404, 102] width 12 height 10
type input "[DATE]"
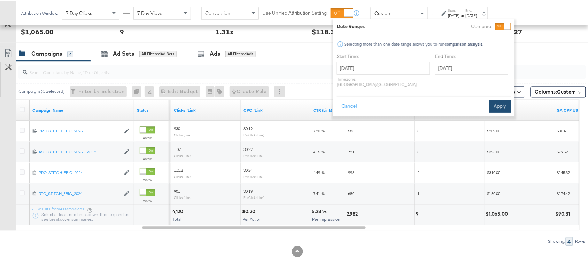
click at [500, 99] on button "Apply" at bounding box center [500, 105] width 22 height 13
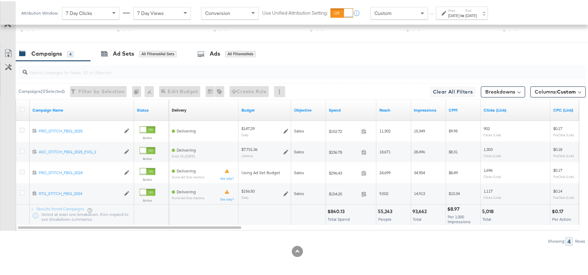
click at [330, 210] on div "$840.13" at bounding box center [336, 211] width 19 height 7
copy div "840.13"
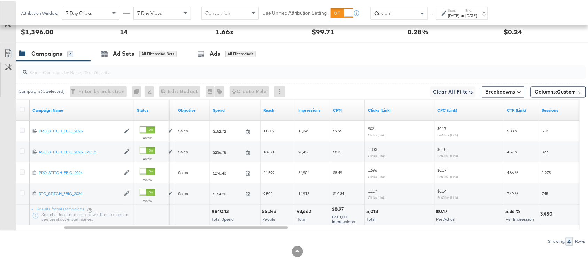
click at [302, 204] on div "93,662 Total" at bounding box center [312, 214] width 34 height 21
copy div "93,662"
click at [302, 204] on div "93,662 Total" at bounding box center [312, 214] width 34 height 21
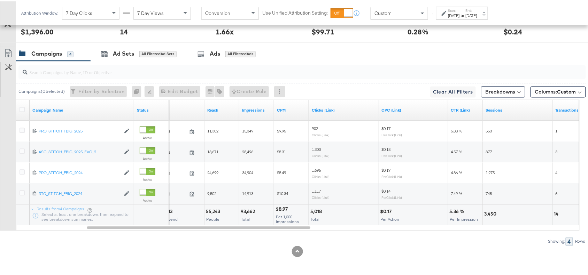
click at [320, 208] on div "5,018" at bounding box center [317, 211] width 14 height 7
copy div "5,018"
click at [320, 208] on div "5,018" at bounding box center [317, 211] width 14 height 7
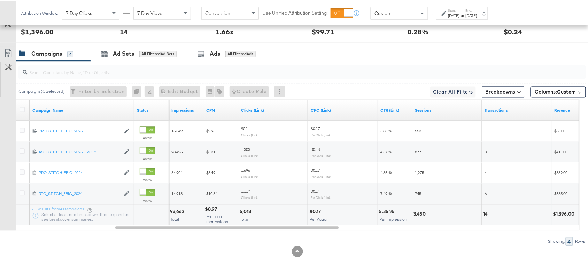
click at [420, 215] on div "3,450" at bounding box center [421, 213] width 14 height 7
copy div "3,450"
click at [420, 215] on div "3,450" at bounding box center [421, 213] width 14 height 7
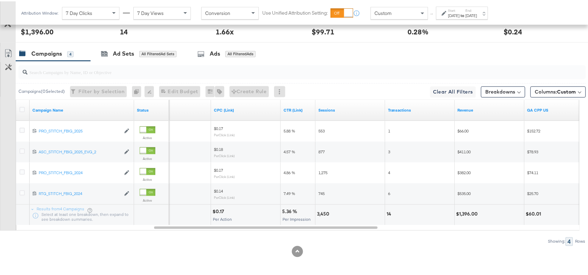
click at [389, 213] on div "14" at bounding box center [390, 213] width 7 height 7
copy div "14"
click at [389, 213] on div "14" at bounding box center [390, 213] width 7 height 7
click at [470, 211] on div "$1,396.00" at bounding box center [468, 213] width 24 height 7
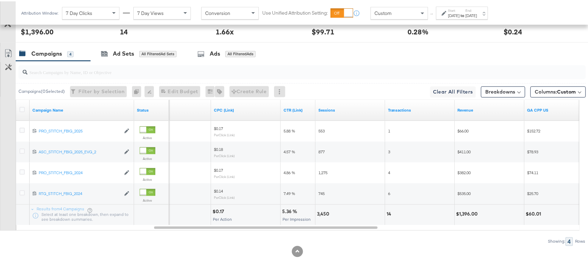
click at [477, 16] on div "Sep 5th 2025" at bounding box center [471, 14] width 11 height 6
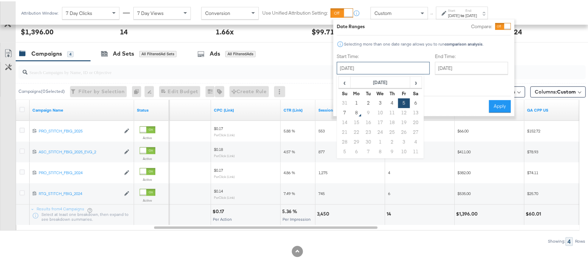
click at [369, 62] on input "September 5th 2025" at bounding box center [383, 67] width 93 height 13
click at [414, 102] on td "6" at bounding box center [416, 102] width 12 height 10
type input "September 6th 2025"
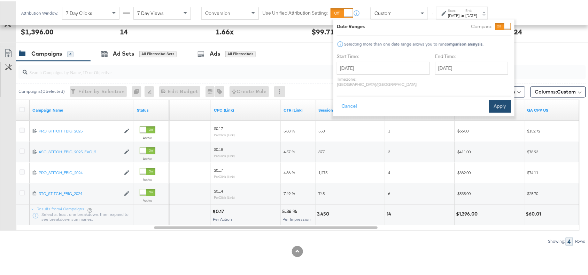
click at [498, 99] on button "Apply" at bounding box center [500, 105] width 22 height 13
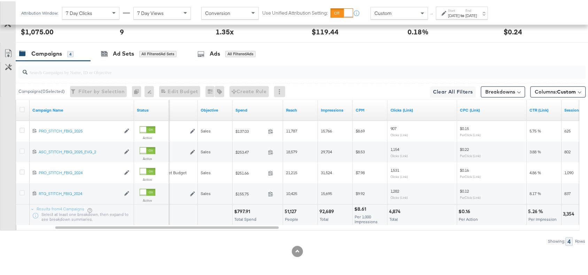
click at [242, 210] on div "$797.91" at bounding box center [243, 211] width 18 height 7
click at [325, 211] on div "92,689" at bounding box center [327, 211] width 17 height 7
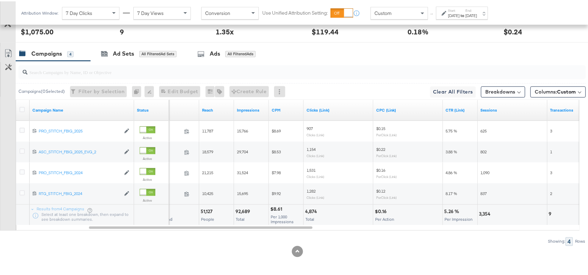
click at [309, 211] on div "4,874" at bounding box center [312, 211] width 14 height 7
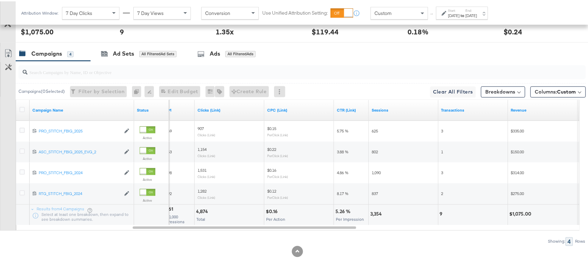
click at [376, 213] on div "3,354" at bounding box center [377, 213] width 14 height 7
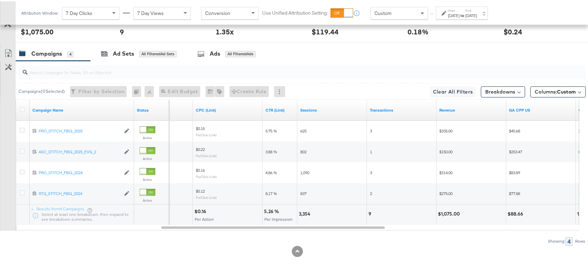
click at [367, 214] on div "9" at bounding box center [401, 214] width 69 height 21
click at [446, 213] on div "$1,075.00" at bounding box center [450, 213] width 24 height 7
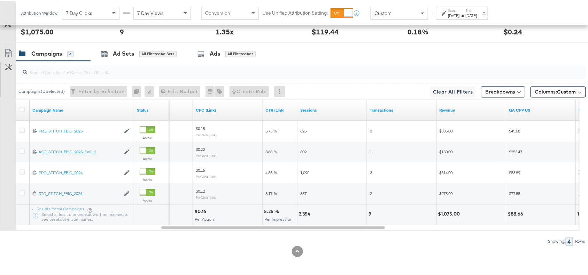
click at [459, 14] on div "[DATE]" at bounding box center [453, 14] width 11 height 6
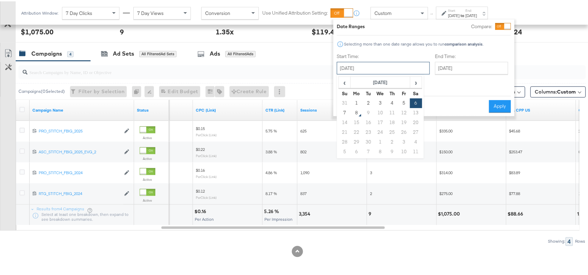
click at [376, 70] on input "[DATE]" at bounding box center [383, 67] width 93 height 13
click at [345, 114] on td "7" at bounding box center [345, 112] width 12 height 10
type input "[DATE]"
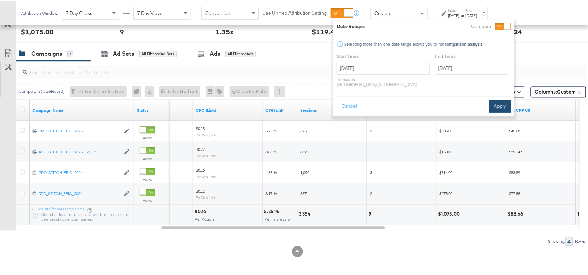
click at [493, 99] on button "Apply" at bounding box center [500, 105] width 22 height 13
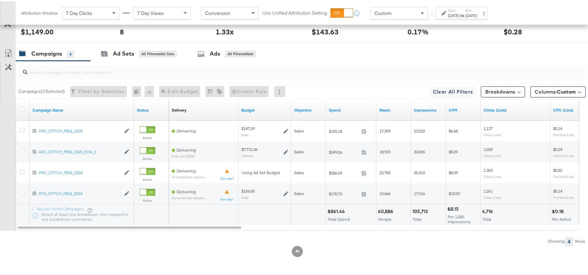
click at [337, 209] on div "$861.46" at bounding box center [336, 211] width 19 height 7
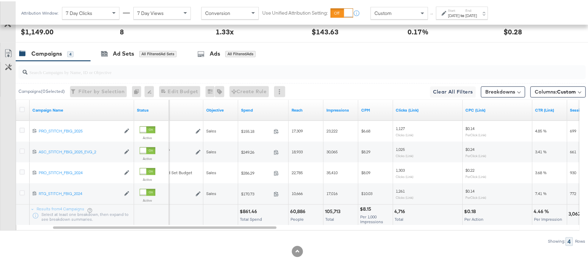
click at [330, 210] on div "105,713" at bounding box center [333, 211] width 17 height 7
click at [395, 209] on div "4,716" at bounding box center [401, 211] width 13 height 7
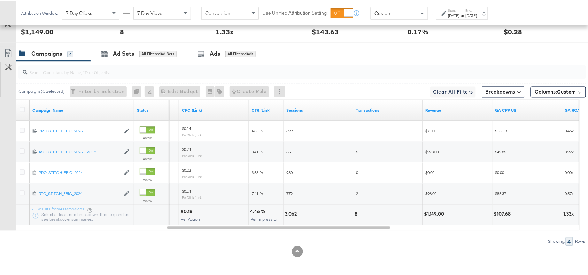
click at [291, 213] on div "3,062" at bounding box center [292, 213] width 14 height 7
click at [355, 211] on div "8" at bounding box center [356, 213] width 5 height 7
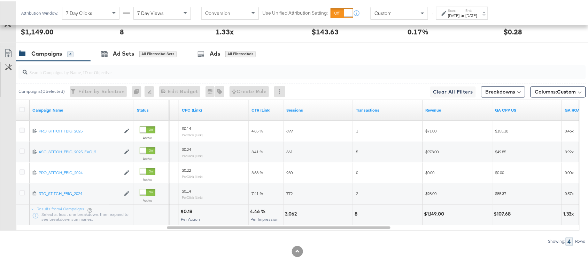
click at [435, 213] on div "$1,149.00" at bounding box center [435, 213] width 22 height 7
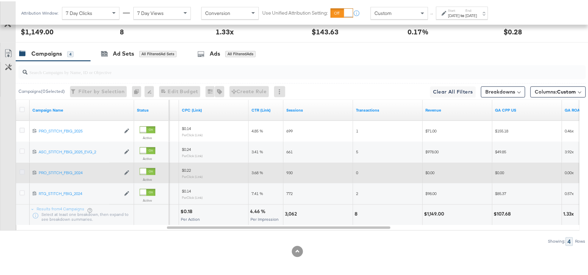
click at [20, 171] on icon at bounding box center [21, 171] width 5 height 5
click at [0, 0] on input "checkbox" at bounding box center [0, 0] width 0 height 0
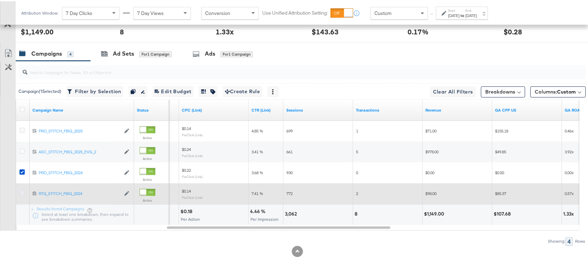
click at [22, 192] on icon at bounding box center [21, 191] width 5 height 5
click at [0, 0] on input "checkbox" at bounding box center [0, 0] width 0 height 0
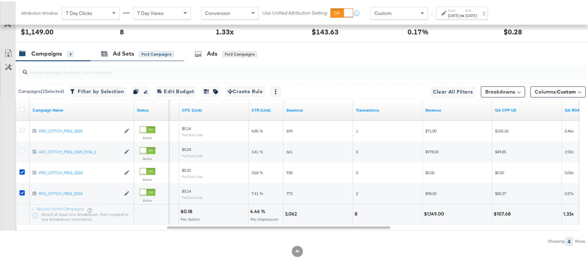
click at [123, 60] on div "Ad Sets for 2 Campaigns" at bounding box center [138, 52] width 94 height 15
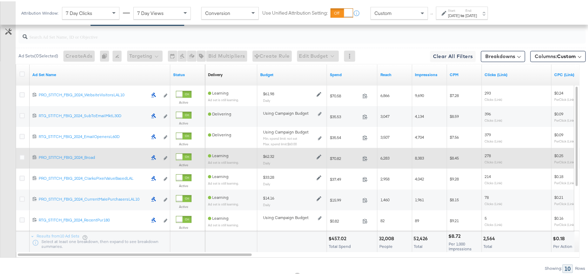
scroll to position [396, 0]
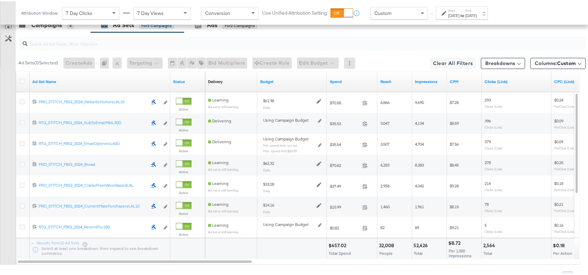
click at [475, 11] on div "Start: Sep 7th 2025 to End: Sep 7th 2025" at bounding box center [462, 12] width 29 height 10
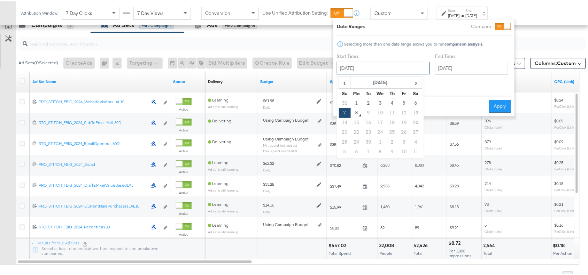
click at [392, 63] on input "[DATE]" at bounding box center [383, 67] width 93 height 13
click at [394, 100] on td "4" at bounding box center [392, 102] width 12 height 10
type input "September 4th 2025"
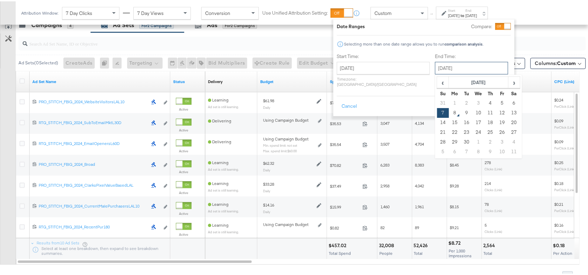
click at [447, 69] on input "[DATE]" at bounding box center [471, 67] width 73 height 13
click at [484, 103] on td "4" at bounding box center [490, 102] width 12 height 10
type input "September 4th 2025"
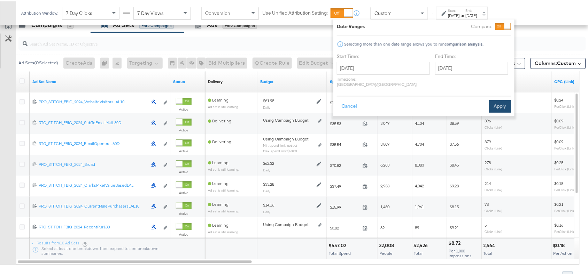
click at [502, 100] on button "Apply" at bounding box center [500, 105] width 22 height 13
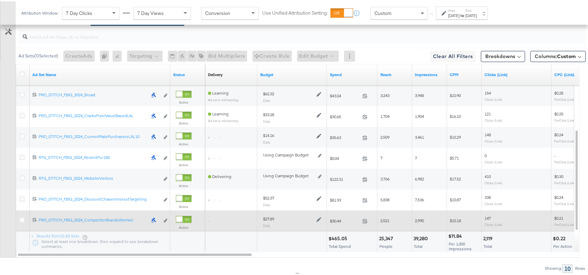
scroll to position [404, 0]
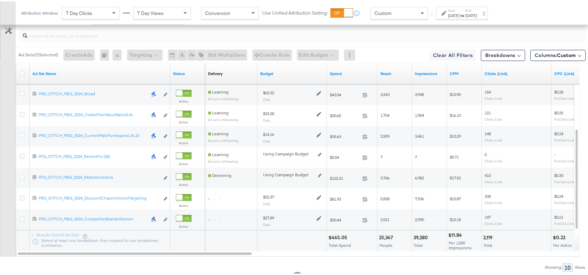
click at [334, 234] on div "$465.05 Total Spend" at bounding box center [352, 239] width 50 height 21
click at [422, 239] on div "39,280" at bounding box center [422, 236] width 16 height 7
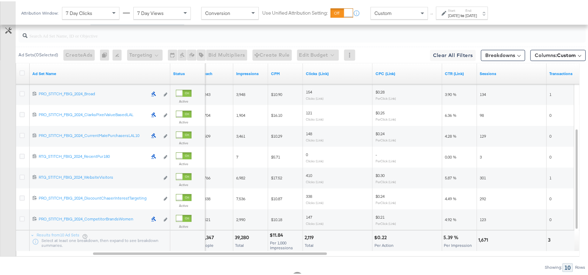
click at [305, 239] on div "2,119" at bounding box center [309, 236] width 11 height 7
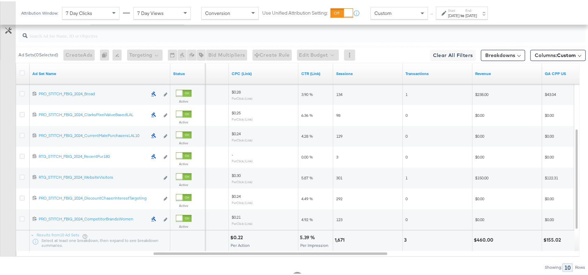
click at [338, 239] on div "1,671" at bounding box center [341, 239] width 12 height 7
click at [405, 239] on div "3" at bounding box center [406, 239] width 5 height 7
click at [483, 240] on div "$460.00" at bounding box center [485, 239] width 22 height 7
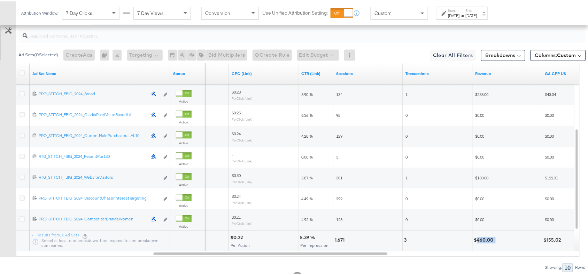
click at [483, 240] on div "$460.00" at bounding box center [485, 239] width 22 height 7
click at [466, 13] on strong "to" at bounding box center [463, 13] width 6 height 5
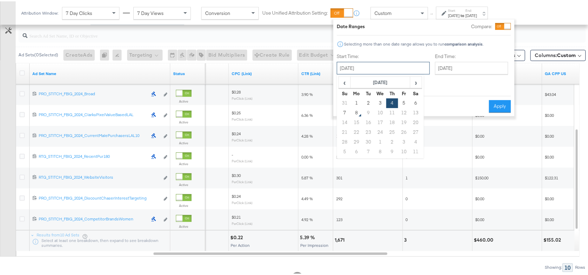
click at [363, 65] on input "September 4th 2025" at bounding box center [383, 67] width 93 height 13
click at [400, 103] on td "5" at bounding box center [404, 102] width 12 height 10
type input "September 5th 2025"
click at [502, 99] on button "Apply" at bounding box center [500, 105] width 22 height 13
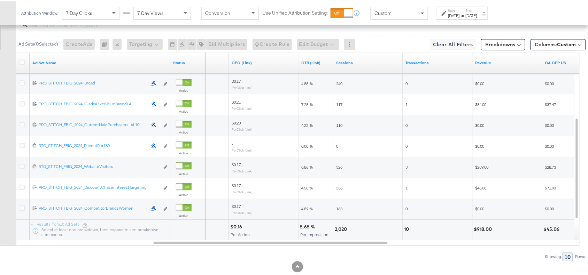
scroll to position [415, 0]
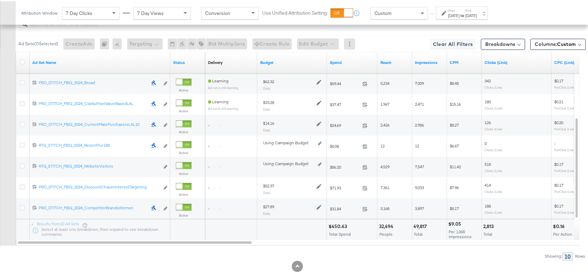
click at [338, 225] on div "$450.63" at bounding box center [338, 225] width 21 height 7
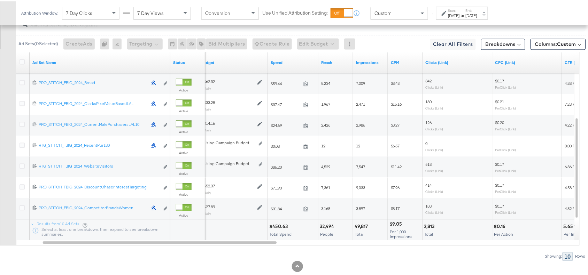
click at [361, 228] on div "49,817" at bounding box center [361, 225] width 15 height 7
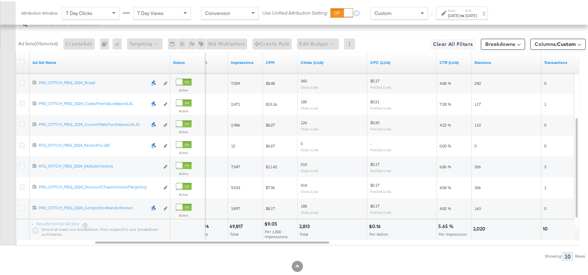
click at [307, 226] on div "2,813" at bounding box center [305, 225] width 13 height 7
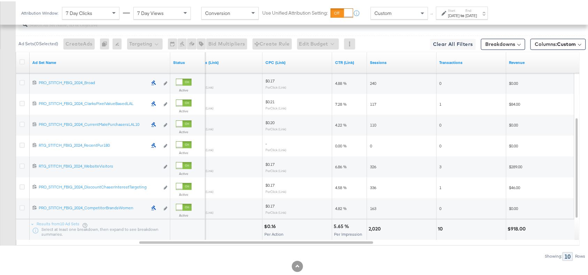
click at [371, 229] on div "2,020" at bounding box center [375, 228] width 14 height 7
click at [445, 228] on div "10" at bounding box center [441, 228] width 7 height 7
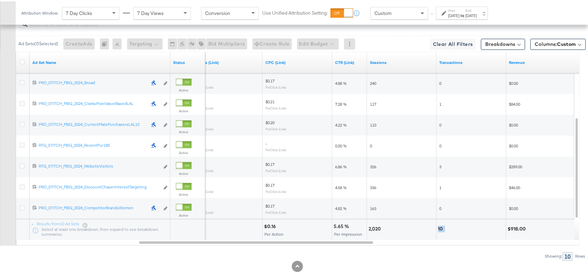
click at [445, 228] on div "10" at bounding box center [441, 228] width 7 height 7
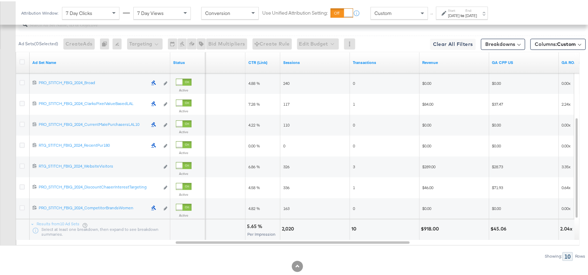
click at [434, 227] on div "$918.00" at bounding box center [431, 228] width 20 height 7
click at [473, 6] on div "Start: Sep 5th 2025 to End: Sep 5th 2025" at bounding box center [462, 11] width 52 height 13
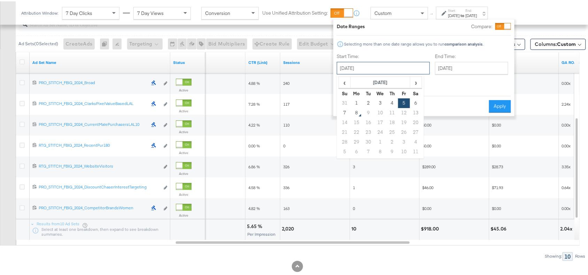
click at [373, 67] on input "September 5th 2025" at bounding box center [383, 67] width 93 height 13
click at [415, 104] on td "6" at bounding box center [416, 102] width 12 height 10
type input "[DATE]"
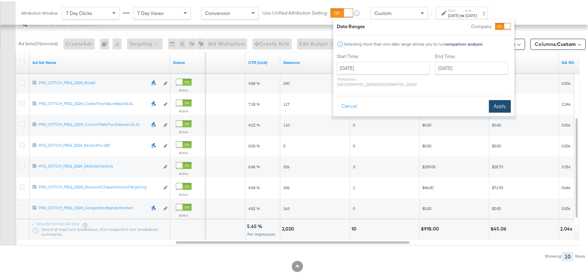
click at [499, 102] on button "Apply" at bounding box center [500, 105] width 22 height 13
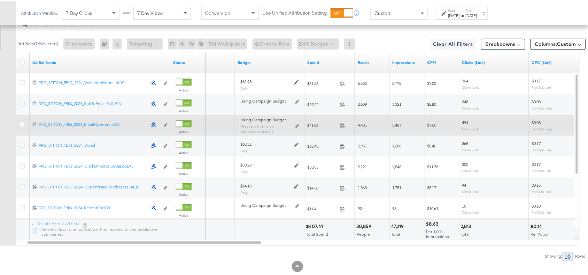
click at [312, 225] on div "$407.41" at bounding box center [315, 225] width 19 height 7
click at [397, 228] on div "47,219" at bounding box center [398, 225] width 15 height 7
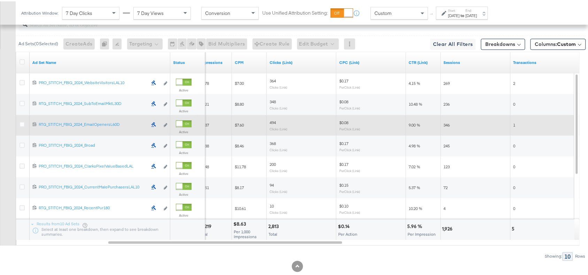
click at [269, 226] on div "2,813" at bounding box center [274, 225] width 13 height 7
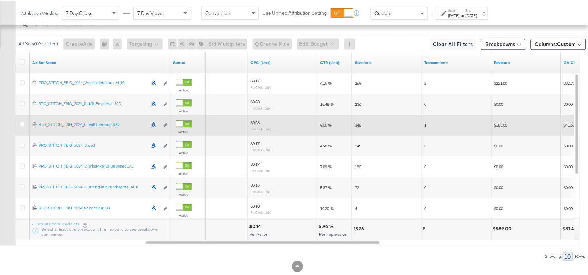
click at [359, 229] on div "1,926" at bounding box center [359, 228] width 13 height 7
click at [426, 227] on div "5" at bounding box center [425, 228] width 5 height 7
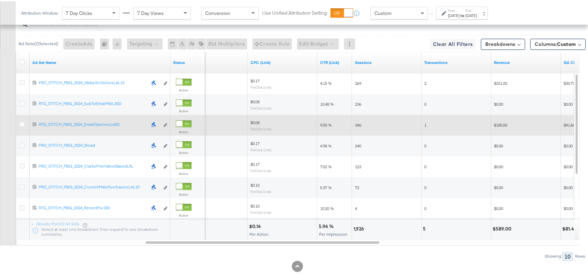
click at [507, 230] on div "$589.00" at bounding box center [503, 228] width 21 height 7
click at [477, 16] on div "[DATE]" at bounding box center [471, 14] width 11 height 6
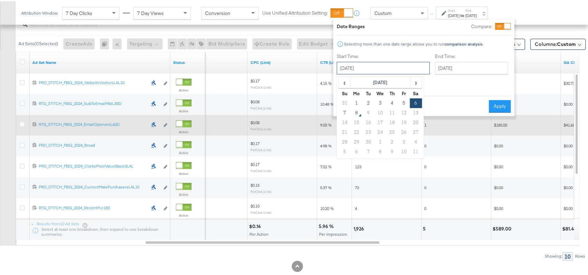
click at [366, 63] on input "[DATE]" at bounding box center [383, 67] width 93 height 13
click at [342, 101] on td "31" at bounding box center [345, 102] width 12 height 10
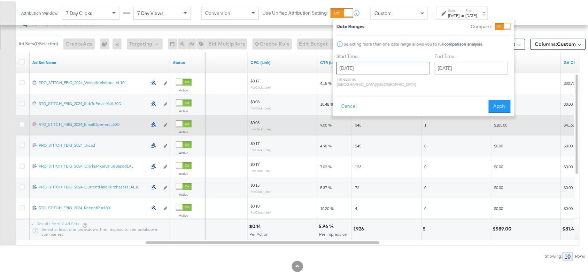
click at [361, 65] on input "August 1st 2025" at bounding box center [382, 67] width 93 height 13
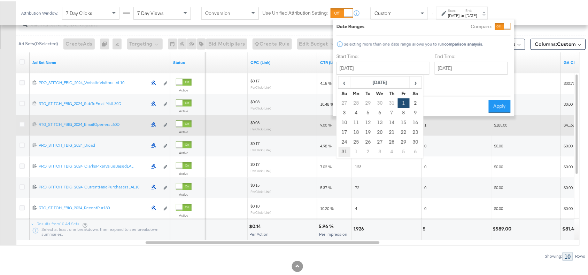
click at [343, 149] on td "31" at bounding box center [344, 151] width 12 height 10
type input "[DATE]"
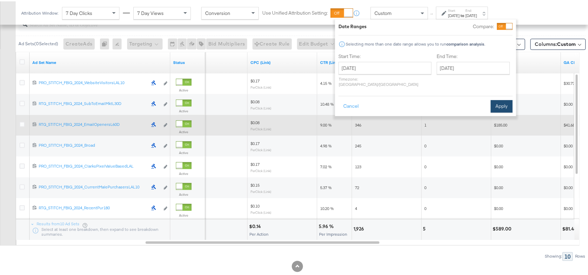
click at [509, 103] on button "Apply" at bounding box center [502, 105] width 22 height 13
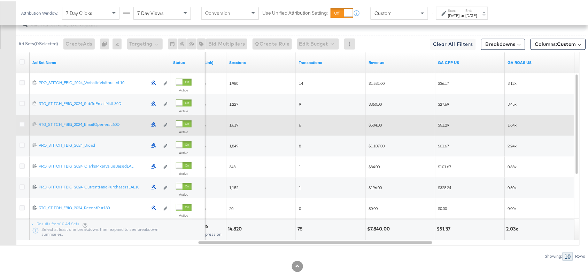
click at [466, 16] on strong "to" at bounding box center [463, 13] width 6 height 5
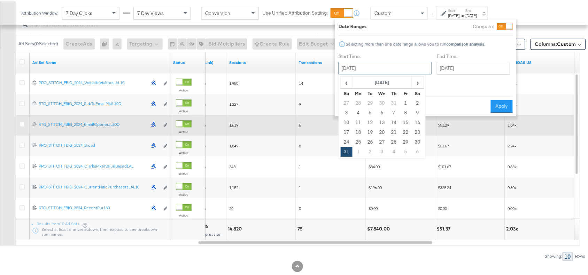
click at [362, 67] on input "[DATE]" at bounding box center [384, 67] width 93 height 13
click at [413, 84] on span "›" at bounding box center [417, 81] width 11 height 10
click at [368, 102] on td "2" at bounding box center [370, 102] width 12 height 10
type input "September 2nd 2025"
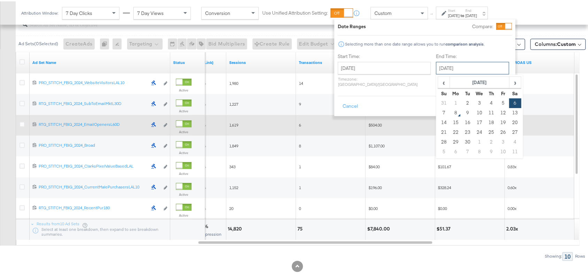
click at [440, 64] on input "[DATE]" at bounding box center [472, 67] width 73 height 13
click at [462, 100] on td "2" at bounding box center [468, 102] width 12 height 10
type input "September 2nd 2025"
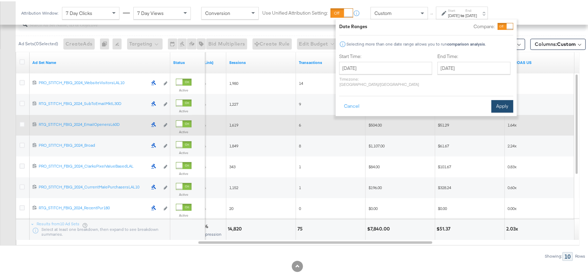
click at [506, 99] on button "Apply" at bounding box center [502, 105] width 22 height 13
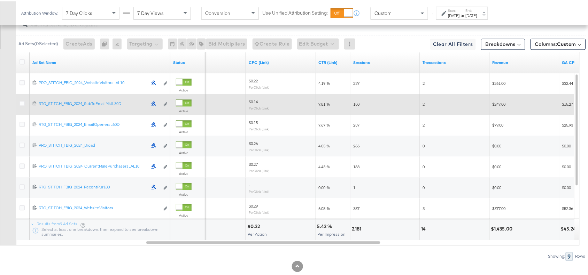
click at [460, 16] on div "Sep 2nd 2025" at bounding box center [453, 14] width 11 height 6
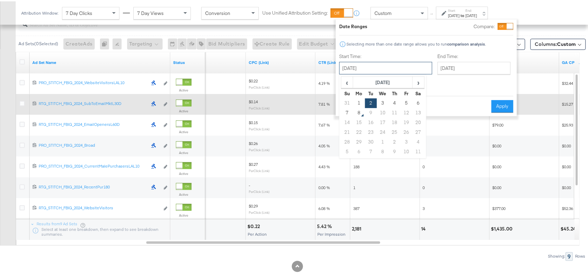
click at [363, 64] on input "September 2nd 2025" at bounding box center [385, 67] width 93 height 13
click at [383, 103] on td "3" at bounding box center [383, 102] width 12 height 10
type input "September 3rd 2025"
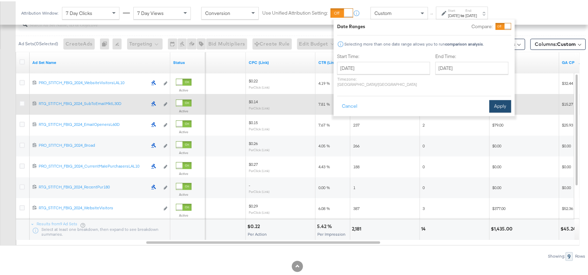
click at [502, 99] on button "Apply" at bounding box center [500, 105] width 22 height 13
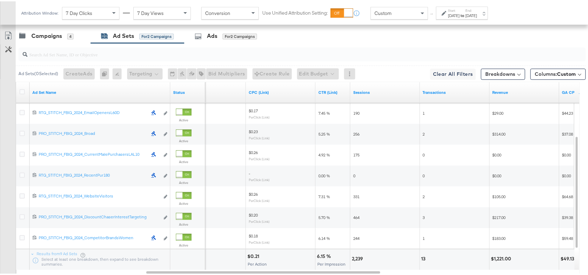
scroll to position [432, 0]
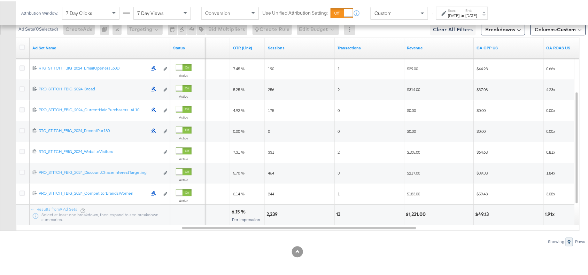
click at [267, 210] on div "2,239" at bounding box center [272, 213] width 13 height 7
click at [340, 212] on div "13" at bounding box center [339, 213] width 6 height 7
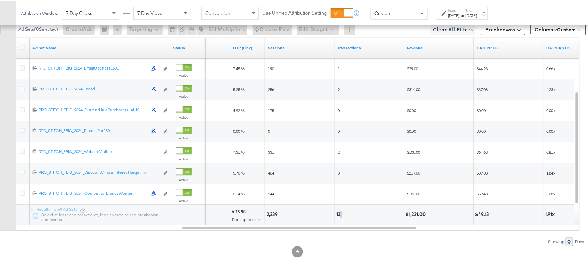
click at [340, 212] on div "13" at bounding box center [339, 213] width 6 height 7
click at [413, 214] on div "$1,221.00" at bounding box center [417, 213] width 22 height 7
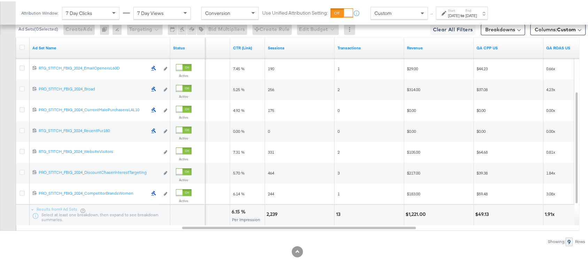
click at [468, 17] on div "Start: Sep 3rd 2025 to End: Sep 3rd 2025" at bounding box center [462, 11] width 52 height 13
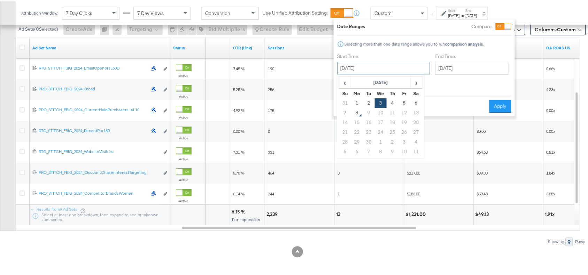
click at [361, 69] on input "September 3rd 2025" at bounding box center [383, 67] width 93 height 13
click at [343, 103] on td "31" at bounding box center [345, 102] width 12 height 10
click at [387, 67] on input "August 1st 2025" at bounding box center [383, 67] width 93 height 13
click at [345, 150] on td "31" at bounding box center [345, 151] width 12 height 10
type input "[DATE]"
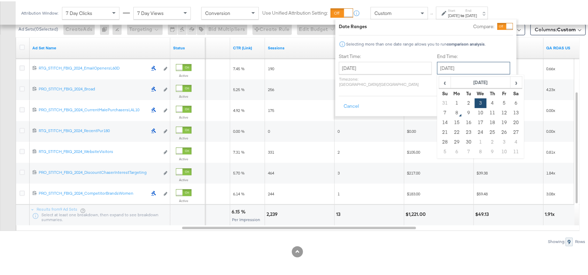
click at [450, 65] on input "September 3rd 2025" at bounding box center [473, 67] width 73 height 13
click at [510, 102] on td "6" at bounding box center [516, 102] width 12 height 10
type input "[DATE]"
click at [502, 101] on button "Apply" at bounding box center [502, 105] width 22 height 13
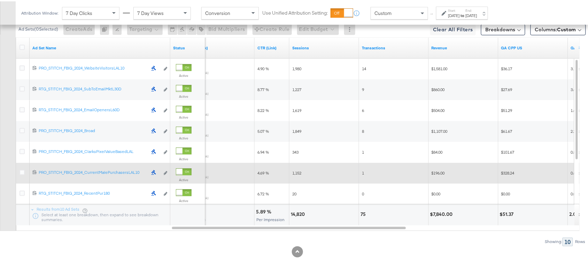
click at [456, 2] on div "Attribution Window: 7 Day Clicks 7 Day Views Conversion Use Unified Attribution…" at bounding box center [256, 11] width 481 height 23
click at [460, 7] on label "Start:" at bounding box center [453, 9] width 11 height 5
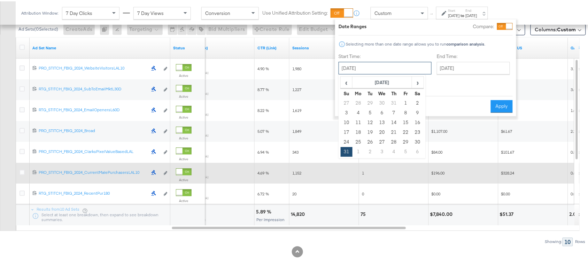
click at [369, 67] on input "[DATE]" at bounding box center [384, 67] width 93 height 13
click at [416, 84] on span "›" at bounding box center [417, 81] width 11 height 10
click at [345, 113] on td "7" at bounding box center [347, 112] width 12 height 10
type input "[DATE]"
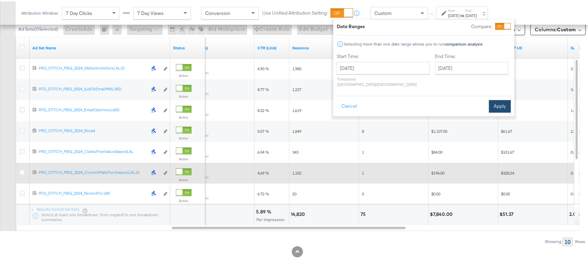
click at [504, 99] on button "Apply" at bounding box center [500, 105] width 22 height 13
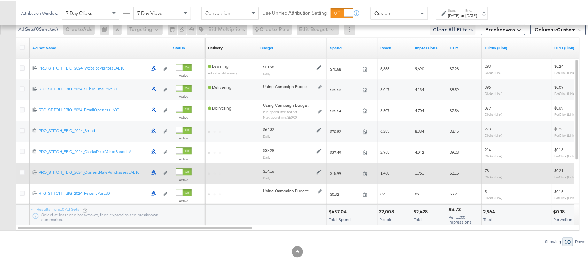
click at [338, 211] on div "$457.04" at bounding box center [338, 211] width 20 height 7
click at [419, 212] on div "52,428" at bounding box center [422, 211] width 16 height 7
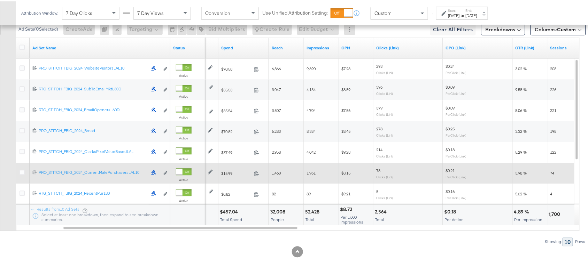
click at [378, 211] on div "2,564" at bounding box center [382, 211] width 14 height 7
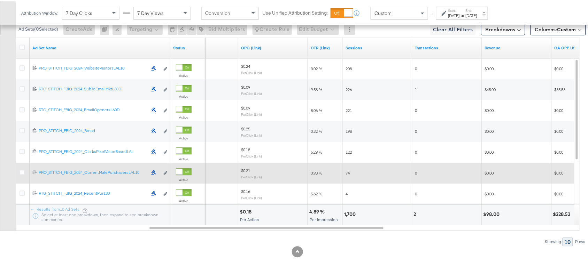
click at [353, 213] on div "1,700" at bounding box center [351, 213] width 14 height 7
click at [409, 213] on div at bounding box center [384, 213] width 53 height 7
drag, startPoint x: 409, startPoint y: 213, endPoint x: 418, endPoint y: 213, distance: 9.1
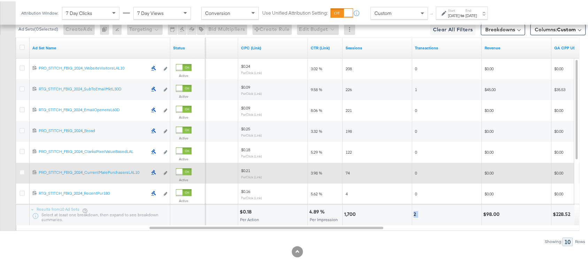
click at [418, 213] on div "2,564 Total $0.18 Per Action 4.89 % Per Impression 1,700 2 $98.00 $228.52" at bounding box center [465, 213] width 1147 height 21
click at [418, 213] on div at bounding box center [449, 213] width 62 height 7
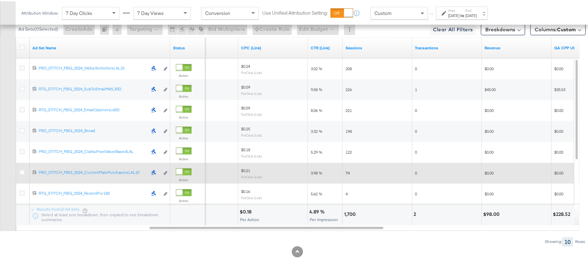
click at [418, 213] on div at bounding box center [449, 213] width 62 height 7
drag, startPoint x: 411, startPoint y: 211, endPoint x: 414, endPoint y: 213, distance: 4.3
click at [414, 213] on div "2,564 Total $0.18 Per Action 4.89 % Per Impression 1,700 2 $98.00 $228.52" at bounding box center [465, 213] width 1147 height 21
click at [414, 213] on div "2" at bounding box center [416, 213] width 5 height 7
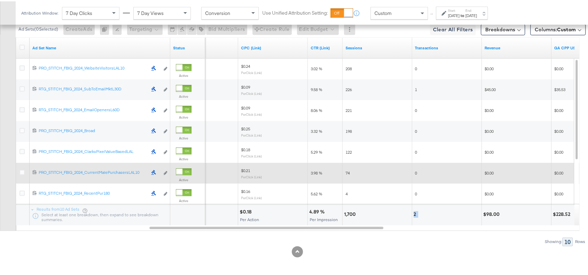
click at [414, 213] on div "2" at bounding box center [416, 213] width 5 height 7
click at [488, 213] on div "$98.00" at bounding box center [492, 213] width 18 height 7
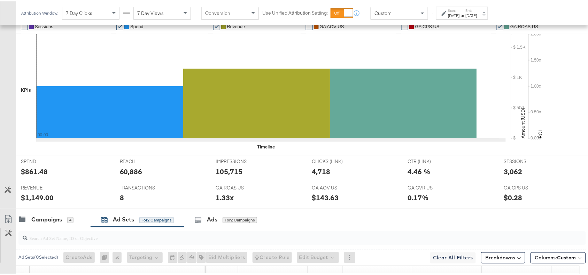
scroll to position [228, 0]
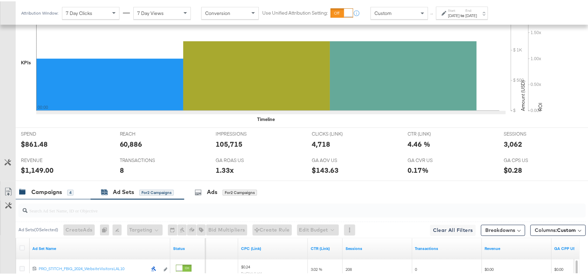
click at [41, 194] on div "Campaigns" at bounding box center [46, 191] width 31 height 8
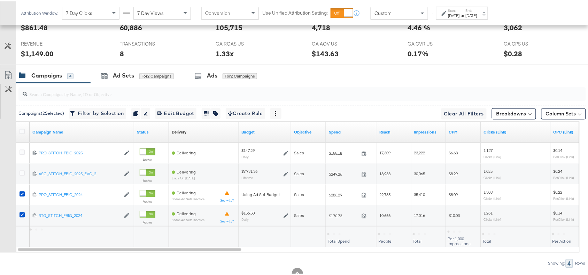
scroll to position [345, 0]
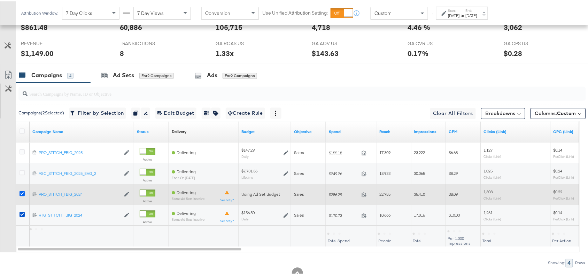
click at [21, 194] on icon at bounding box center [21, 192] width 5 height 5
click at [0, 0] on input "checkbox" at bounding box center [0, 0] width 0 height 0
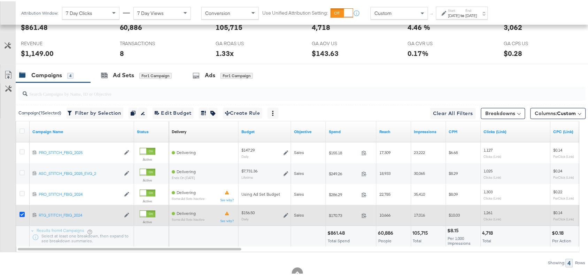
click at [22, 215] on icon at bounding box center [21, 213] width 5 height 5
click at [0, 0] on input "checkbox" at bounding box center [0, 0] width 0 height 0
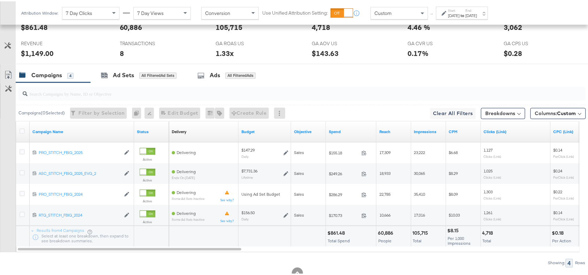
click at [460, 13] on div "[DATE]" at bounding box center [453, 14] width 11 height 6
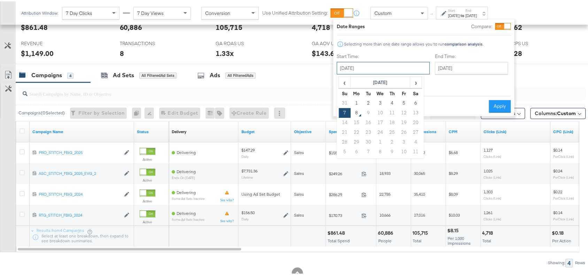
click at [392, 65] on input "[DATE]" at bounding box center [383, 67] width 93 height 13
click at [345, 88] on th "Su" at bounding box center [345, 92] width 12 height 10
click at [344, 84] on span "‹" at bounding box center [344, 81] width 11 height 10
click at [343, 153] on td "31" at bounding box center [345, 151] width 12 height 10
type input "[DATE]"
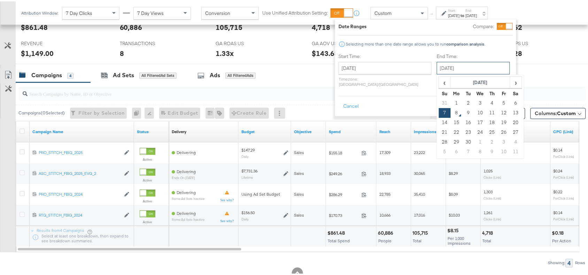
click at [462, 65] on input "[DATE]" at bounding box center [473, 67] width 73 height 13
click at [510, 100] on td "6" at bounding box center [516, 102] width 12 height 10
type input "[DATE]"
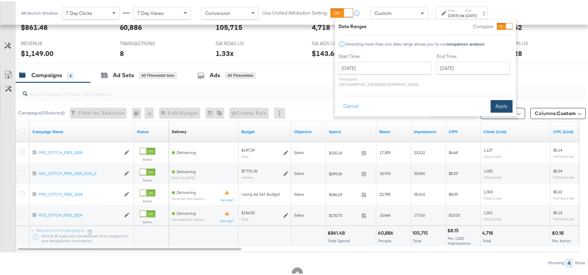
click at [504, 100] on button "Apply" at bounding box center [502, 105] width 22 height 13
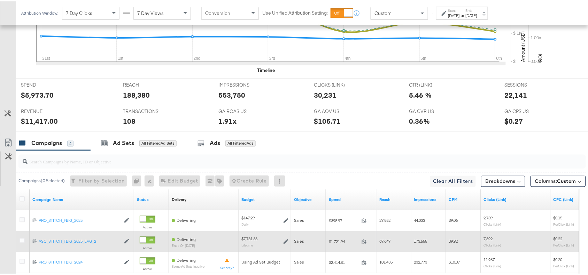
scroll to position [369, 0]
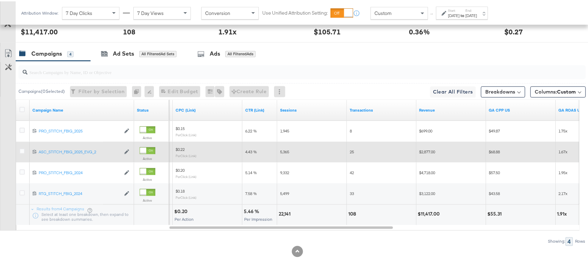
click at [477, 16] on div "[DATE]" at bounding box center [471, 14] width 11 height 6
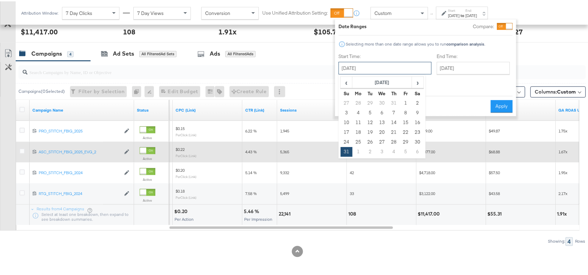
click at [375, 67] on input "[DATE]" at bounding box center [384, 67] width 93 height 13
click at [416, 82] on span "›" at bounding box center [417, 81] width 11 height 10
click at [382, 101] on td "3" at bounding box center [382, 102] width 12 height 10
type input "September 3rd 2025"
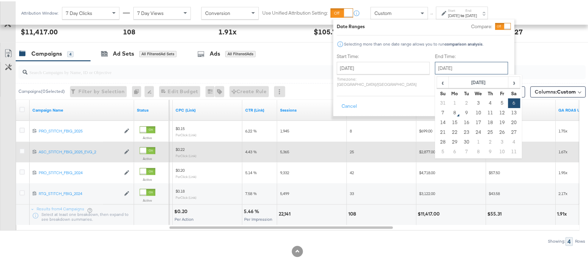
click at [452, 63] on input "[DATE]" at bounding box center [471, 67] width 73 height 13
click at [473, 103] on td "3" at bounding box center [479, 102] width 12 height 10
type input "September 3rd 2025"
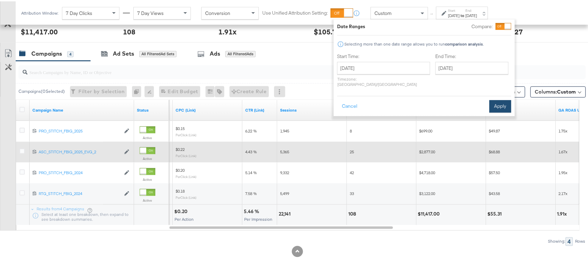
click at [507, 101] on button "Apply" at bounding box center [500, 105] width 22 height 13
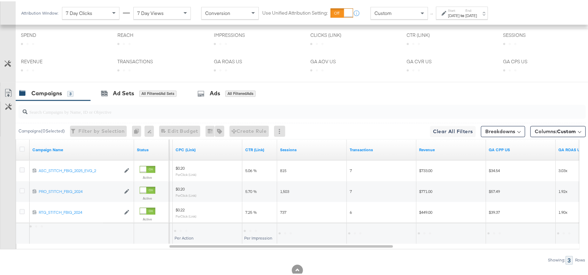
scroll to position [348, 0]
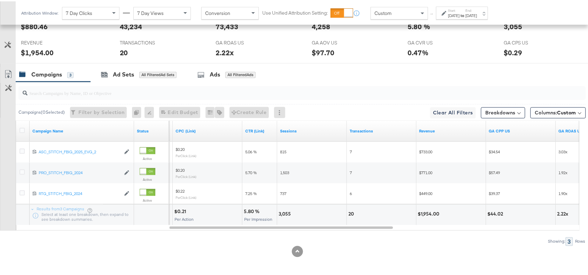
click at [288, 211] on div "3,055" at bounding box center [286, 213] width 14 height 7
click at [351, 213] on div "20" at bounding box center [352, 213] width 8 height 7
click at [426, 213] on div "$1,954.00" at bounding box center [430, 213] width 24 height 7
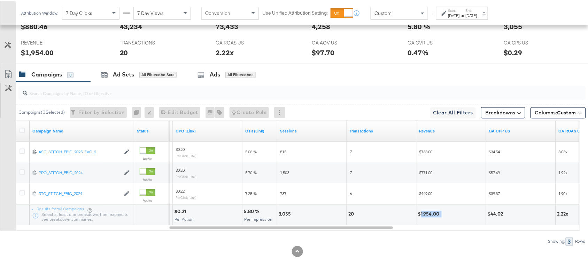
click at [426, 213] on div "$1,954.00" at bounding box center [430, 213] width 24 height 7
click at [474, 18] on div "Attribution Window: 7 Day Clicks 7 Day Views Conversion Use Unified Attribution…" at bounding box center [256, 11] width 481 height 23
click at [477, 14] on div "[DATE]" at bounding box center [471, 14] width 11 height 6
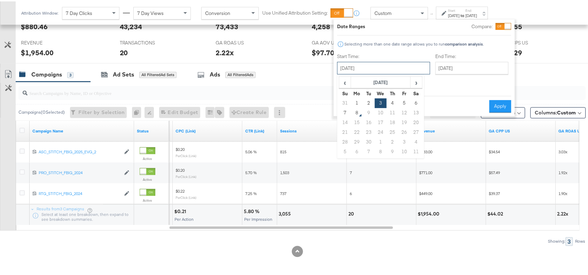
click at [376, 61] on input "[DATE]" at bounding box center [383, 67] width 93 height 13
click at [344, 102] on td "31" at bounding box center [345, 102] width 12 height 10
click at [387, 67] on input "August 1st 2025" at bounding box center [383, 67] width 93 height 13
click at [344, 153] on td "31" at bounding box center [345, 151] width 12 height 10
type input "August 31st 2025"
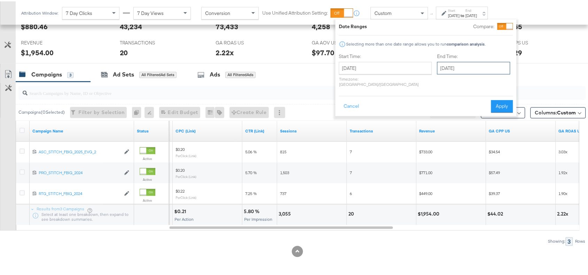
click at [467, 66] on input "September 3rd 2025" at bounding box center [473, 67] width 73 height 13
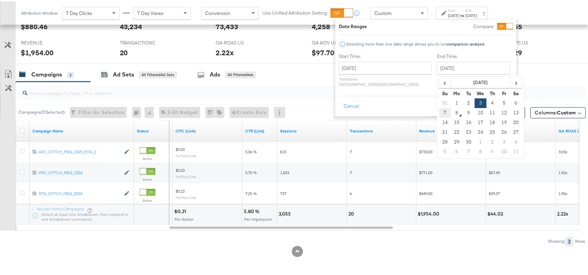
click at [439, 112] on td "7" at bounding box center [445, 112] width 12 height 10
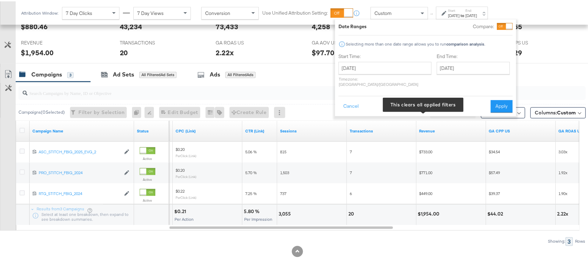
type input "[DATE]"
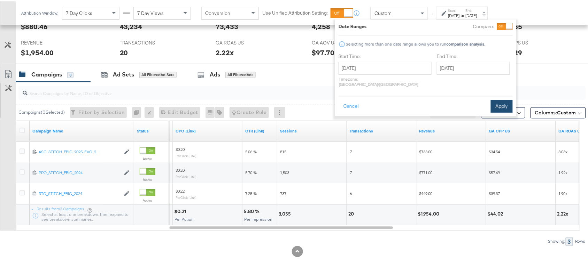
click at [504, 99] on button "Apply" at bounding box center [502, 105] width 22 height 13
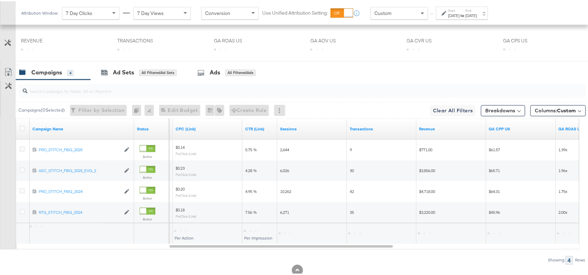
scroll to position [369, 0]
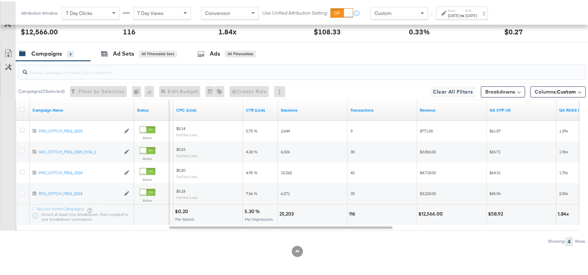
click at [471, 62] on input "search" at bounding box center [281, 69] width 507 height 14
click at [477, 13] on div "[DATE]" at bounding box center [471, 14] width 11 height 6
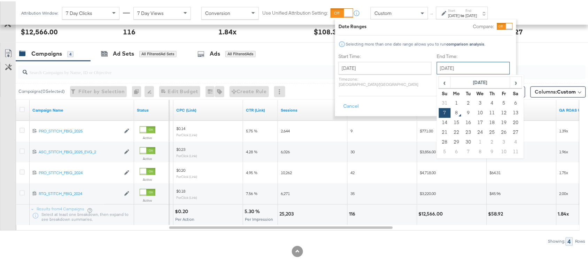
click at [446, 63] on input "[DATE]" at bounding box center [473, 67] width 73 height 13
click at [510, 100] on td "6" at bounding box center [516, 102] width 12 height 10
type input "[DATE]"
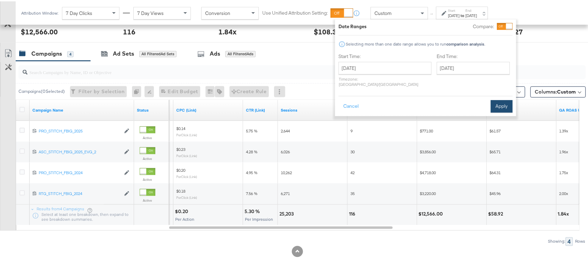
click at [507, 99] on button "Apply" at bounding box center [502, 105] width 22 height 13
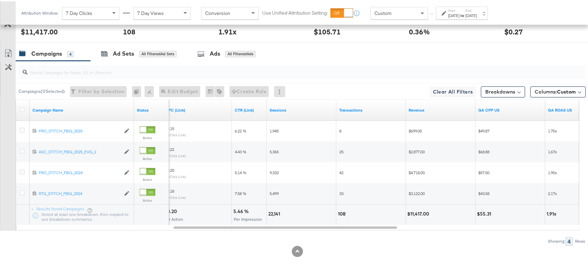
click at [477, 8] on label "End:" at bounding box center [471, 9] width 11 height 5
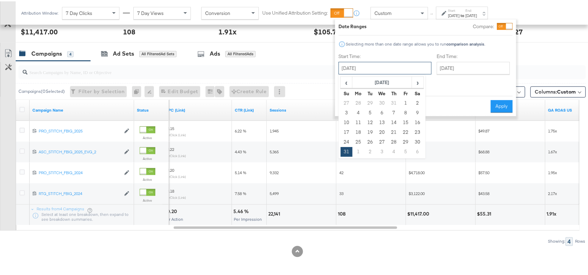
click at [388, 68] on input "[DATE]" at bounding box center [384, 67] width 93 height 13
click at [417, 80] on span "›" at bounding box center [417, 81] width 11 height 10
click at [367, 103] on td "2" at bounding box center [370, 102] width 12 height 10
type input "September 2nd 2025"
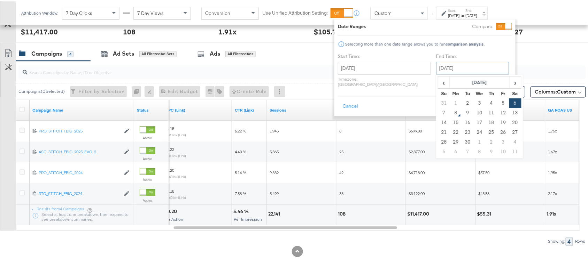
click at [457, 65] on input "[DATE]" at bounding box center [472, 67] width 73 height 13
click at [462, 105] on td "2" at bounding box center [468, 102] width 12 height 10
type input "September 2nd 2025"
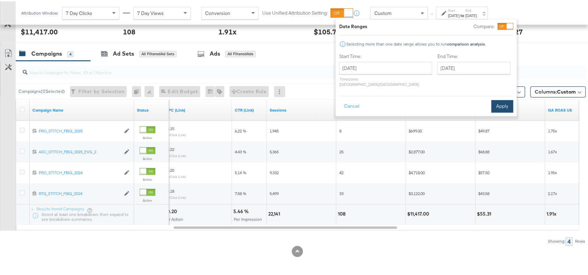
click at [500, 102] on button "Apply" at bounding box center [502, 105] width 22 height 13
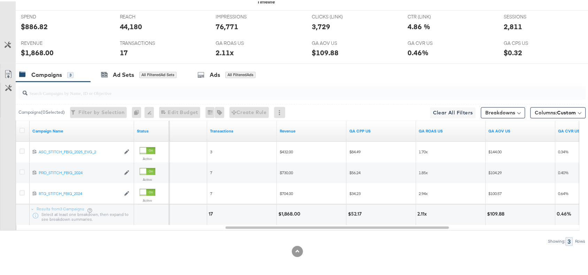
scroll to position [0, 0]
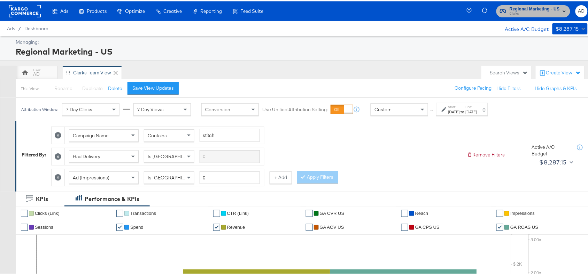
click at [536, 9] on span "Regional Marketing - US" at bounding box center [534, 7] width 50 height 7
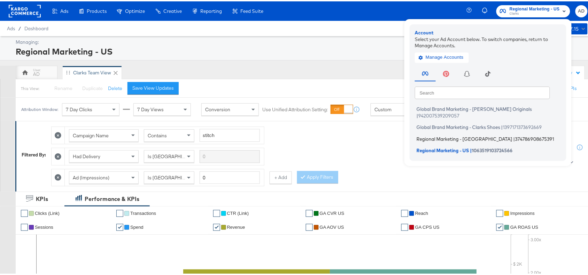
click at [439, 135] on span "Regional Marketing - CA" at bounding box center [464, 138] width 96 height 6
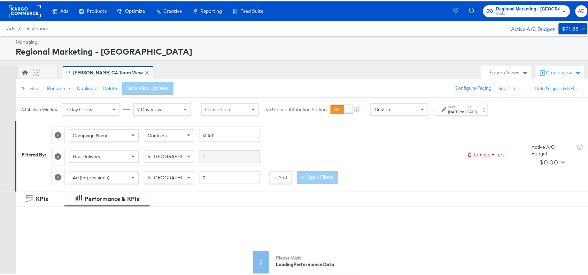
click at [477, 110] on div "[DATE]" at bounding box center [471, 111] width 11 height 6
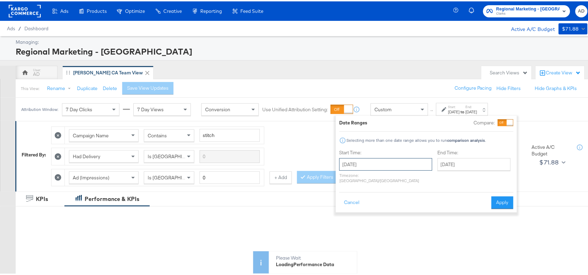
click at [387, 159] on input "[DATE]" at bounding box center [385, 163] width 93 height 13
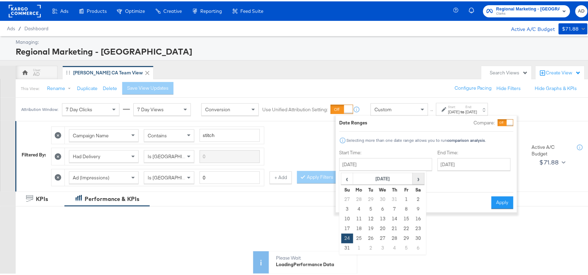
click at [418, 179] on span "›" at bounding box center [418, 177] width 11 height 10
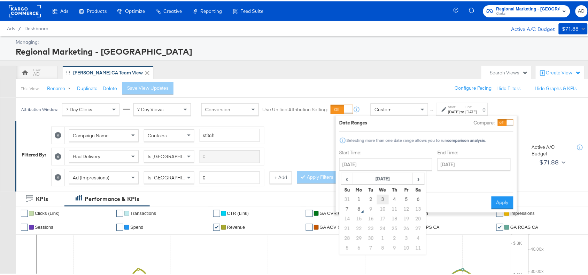
click at [380, 197] on td "3" at bounding box center [383, 199] width 12 height 10
type input "September 3rd 2025"
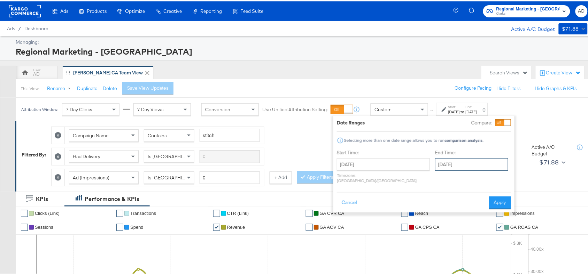
click at [460, 166] on input "September 7th 2025" at bounding box center [471, 163] width 73 height 13
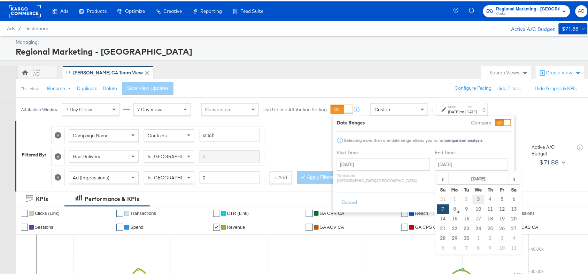
click at [473, 196] on td "3" at bounding box center [479, 199] width 12 height 10
type input "September 3rd 2025"
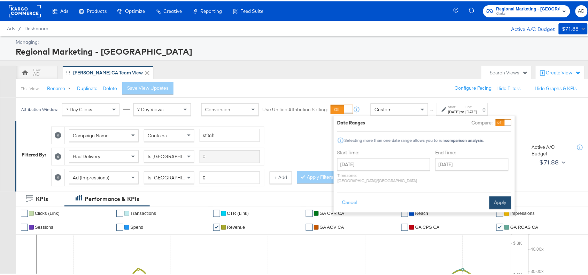
click at [500, 197] on button "Apply" at bounding box center [500, 201] width 22 height 13
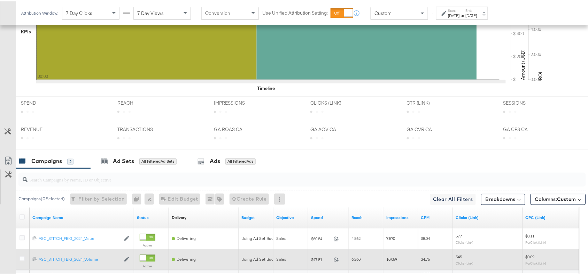
scroll to position [327, 0]
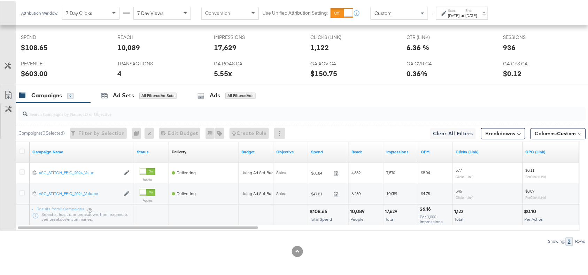
click at [319, 214] on div "$108.65 Total Spend" at bounding box center [328, 214] width 40 height 21
copy div "108.65"
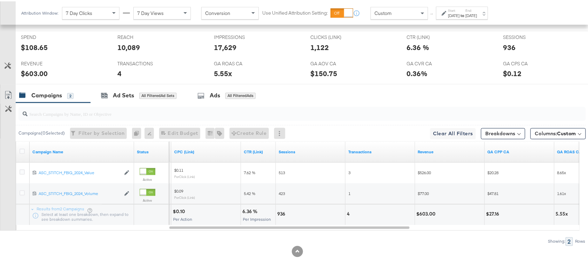
click at [477, 17] on div "Sep 3rd 2025" at bounding box center [471, 14] width 11 height 6
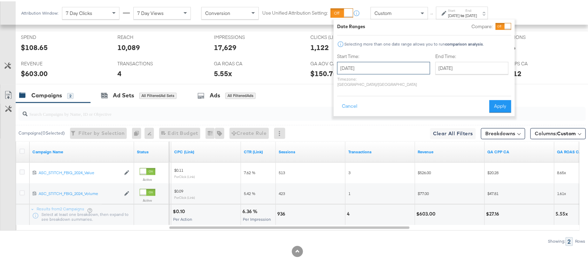
click at [375, 66] on input "September 3rd 2025" at bounding box center [383, 67] width 93 height 13
click at [390, 102] on td "4" at bounding box center [393, 102] width 12 height 10
type input "September 4th 2025"
click at [502, 101] on button "Apply" at bounding box center [500, 105] width 22 height 13
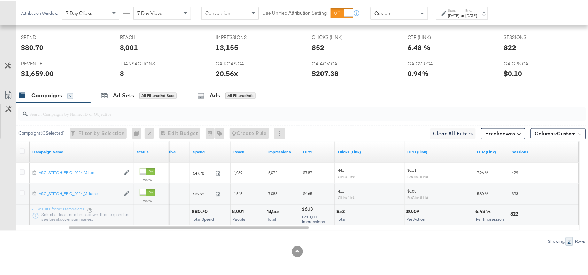
click at [198, 211] on div "$80.70" at bounding box center [201, 211] width 18 height 7
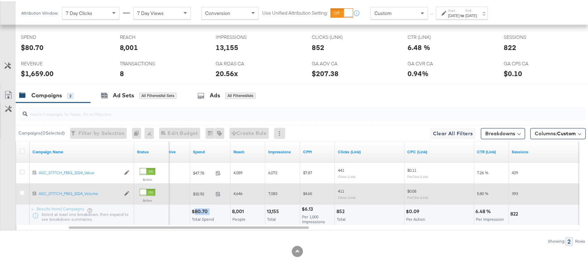
copy div "80.70"
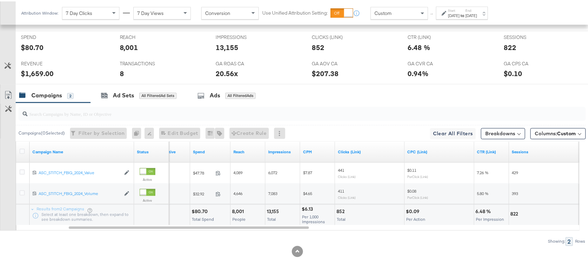
click at [274, 210] on div "13,155" at bounding box center [274, 211] width 14 height 7
copy div "13,155"
click at [274, 210] on div "13,155" at bounding box center [274, 211] width 14 height 7
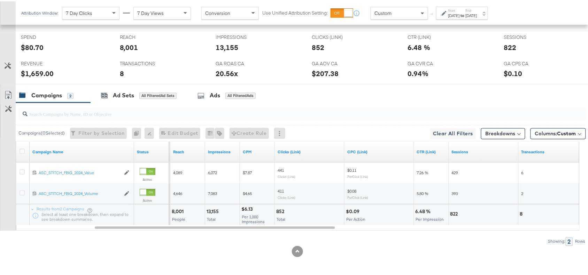
click at [285, 211] on div "852" at bounding box center [281, 211] width 10 height 7
copy div "852"
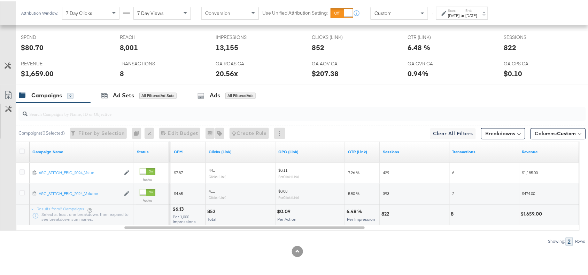
click at [384, 213] on div "822" at bounding box center [386, 213] width 10 height 7
copy div "822"
click at [384, 213] on div "822" at bounding box center [386, 213] width 10 height 7
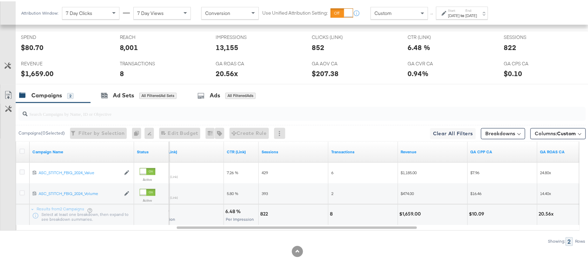
click at [408, 214] on div "$1,659.00" at bounding box center [411, 213] width 24 height 7
click at [467, 18] on div "Start: Sep 4th 2025 to End: Sep 4th 2025" at bounding box center [462, 11] width 52 height 13
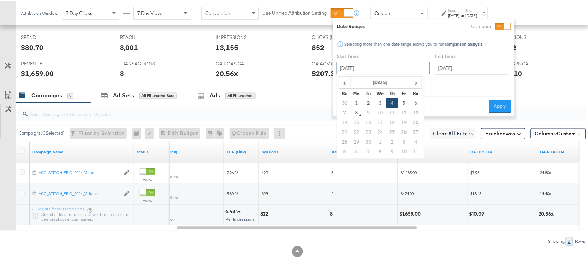
click at [379, 65] on input "September 4th 2025" at bounding box center [383, 67] width 93 height 13
click at [404, 99] on td "5" at bounding box center [404, 102] width 12 height 10
type input "September 5th 2025"
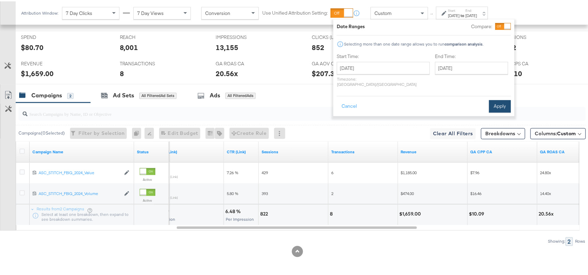
click at [502, 99] on button "Apply" at bounding box center [500, 105] width 22 height 13
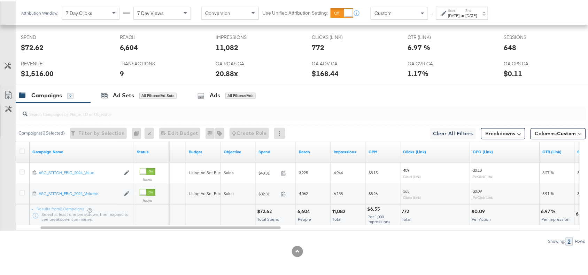
click at [262, 211] on div "$72.62" at bounding box center [265, 211] width 17 height 7
copy div "72.62"
click at [262, 211] on div "$72.62" at bounding box center [265, 211] width 17 height 7
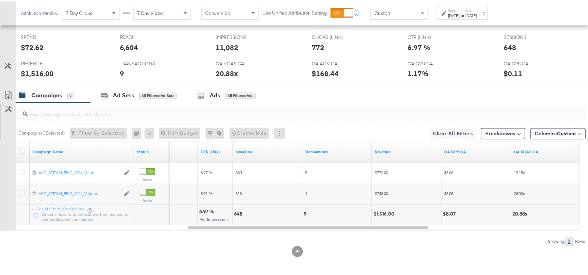
click at [477, 14] on div "Sep 5th 2025" at bounding box center [471, 14] width 11 height 6
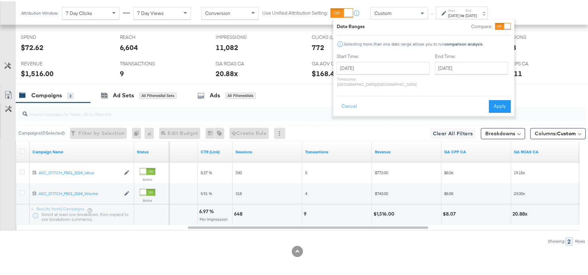
click at [373, 60] on div "Start Time: September 5th 2025 ‹ September 2025 › Su Mo Tu We Th Fr Sa 31 1 2 3…" at bounding box center [383, 70] width 93 height 37
click at [385, 66] on input "September 5th 2025" at bounding box center [383, 67] width 93 height 13
click at [413, 100] on td "6" at bounding box center [416, 102] width 12 height 10
type input "[DATE]"
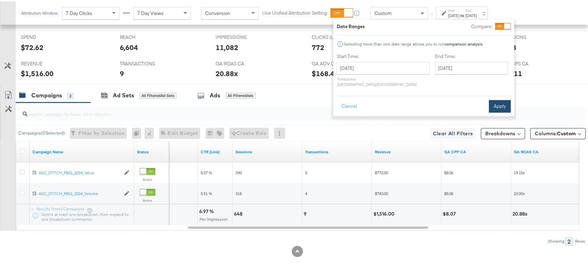
click at [500, 99] on button "Apply" at bounding box center [500, 105] width 22 height 13
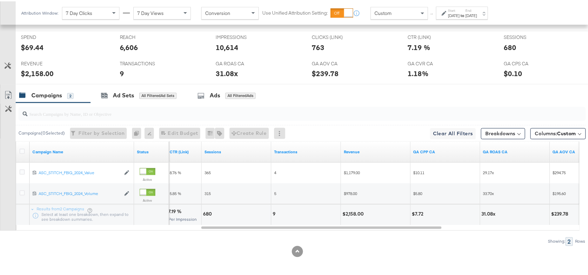
click at [477, 15] on div "[DATE]" at bounding box center [471, 14] width 11 height 6
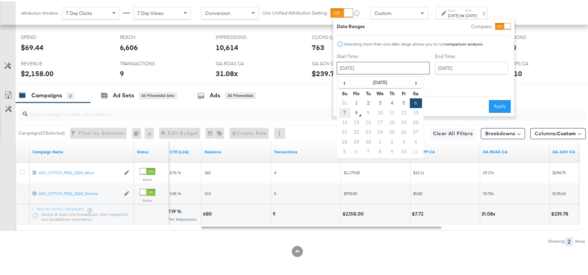
drag, startPoint x: 370, startPoint y: 67, endPoint x: 343, endPoint y: 113, distance: 53.8
click at [343, 73] on div "September 6th 2025 ‹ September 2025 › Su Mo Tu We Th Fr Sa 31 1 2 3 4 5 6 7 8 9…" at bounding box center [383, 67] width 93 height 13
click at [343, 113] on td "7" at bounding box center [345, 112] width 12 height 10
type input "[DATE]"
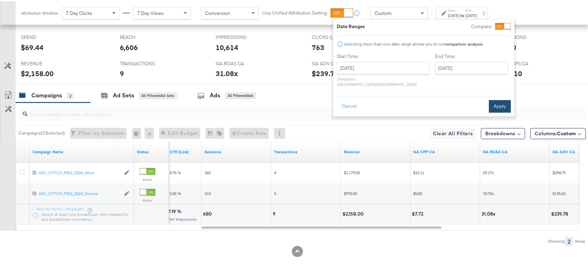
click at [502, 99] on button "Apply" at bounding box center [500, 105] width 22 height 13
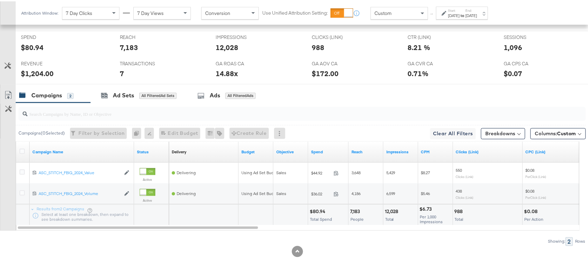
click at [322, 209] on div "$80.94" at bounding box center [319, 211] width 18 height 7
copy div "80.94"
click at [322, 209] on div "$80.94" at bounding box center [319, 211] width 18 height 7
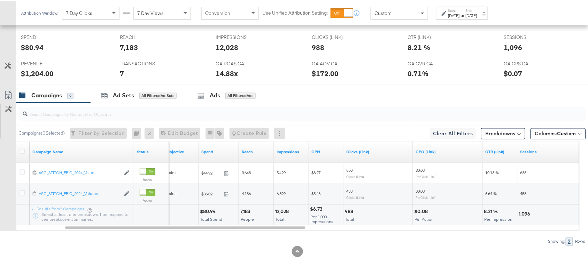
click at [281, 211] on div "12,028" at bounding box center [283, 211] width 16 height 7
copy div "12,028"
click at [281, 211] on div "12,028" at bounding box center [283, 211] width 16 height 7
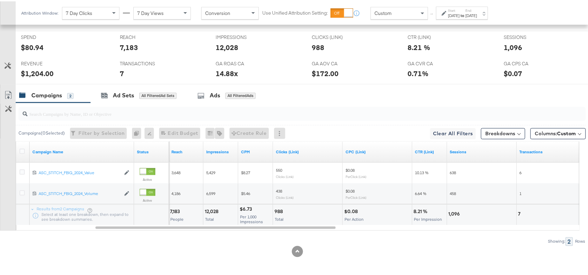
click at [273, 211] on div "988 Total" at bounding box center [307, 214] width 69 height 21
copy div "988"
click at [273, 211] on div "988 Total" at bounding box center [307, 214] width 69 height 21
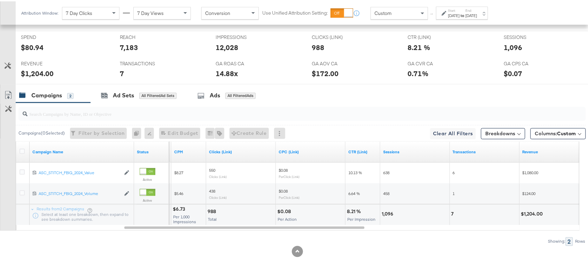
click at [382, 210] on div "1,096" at bounding box center [389, 213] width 14 height 7
copy div "1,096"
click at [382, 210] on div "1,096" at bounding box center [389, 213] width 14 height 7
click at [453, 213] on div "7" at bounding box center [453, 213] width 5 height 7
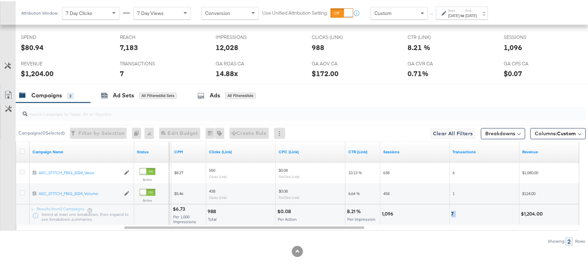
click at [453, 213] on div "7" at bounding box center [453, 213] width 5 height 7
click at [528, 212] on div "$1,204.00" at bounding box center [533, 213] width 24 height 7
click at [349, 107] on input "search" at bounding box center [281, 110] width 507 height 14
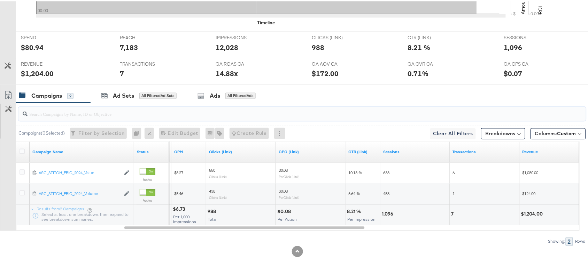
scroll to position [0, 0]
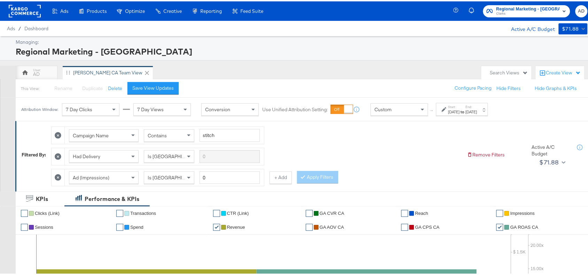
click at [25, 9] on rect at bounding box center [25, 9] width 32 height 13
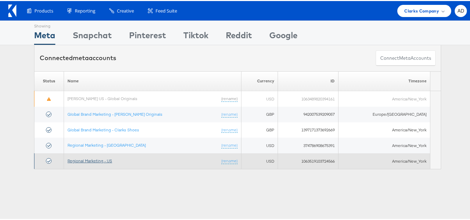
click at [88, 159] on link "Regional Marketing - US" at bounding box center [90, 159] width 45 height 5
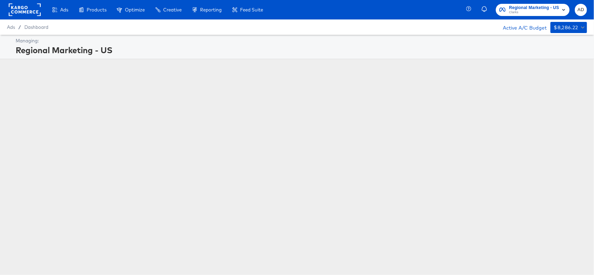
click at [25, 11] on rect at bounding box center [25, 9] width 32 height 13
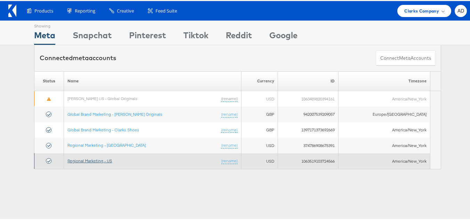
click at [104, 161] on link "Regional Marketing - US" at bounding box center [90, 159] width 45 height 5
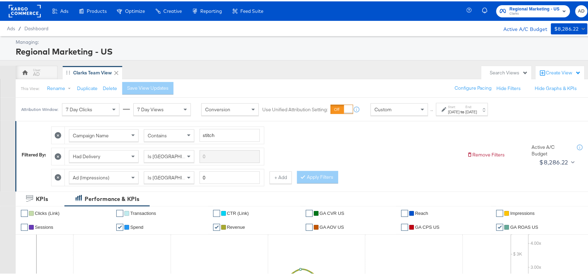
click at [466, 109] on strong "to" at bounding box center [463, 110] width 6 height 5
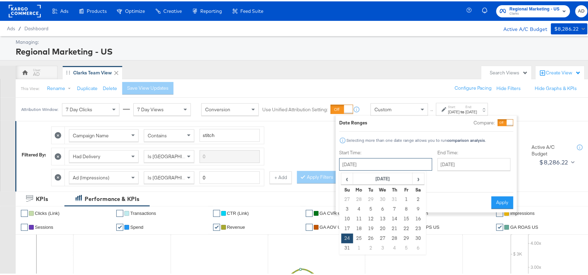
click at [381, 168] on input "[DATE]" at bounding box center [385, 163] width 93 height 13
click at [419, 180] on span "›" at bounding box center [418, 177] width 11 height 10
click at [345, 178] on span "‹" at bounding box center [347, 177] width 11 height 10
click at [343, 243] on td "31" at bounding box center [347, 247] width 12 height 10
type input "[DATE]"
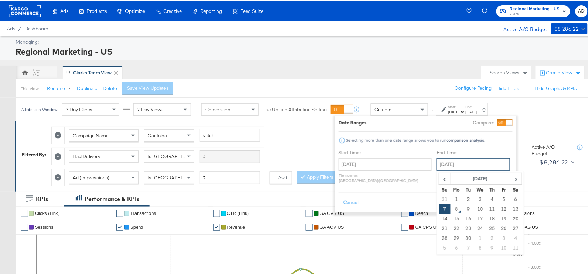
click at [470, 161] on input "[DATE]" at bounding box center [473, 163] width 73 height 13
click at [510, 200] on td "6" at bounding box center [516, 199] width 12 height 10
type input "[DATE]"
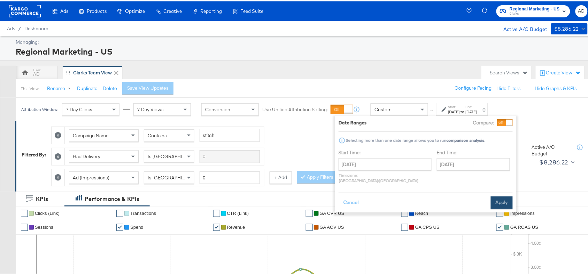
click at [508, 200] on button "Apply" at bounding box center [502, 201] width 22 height 13
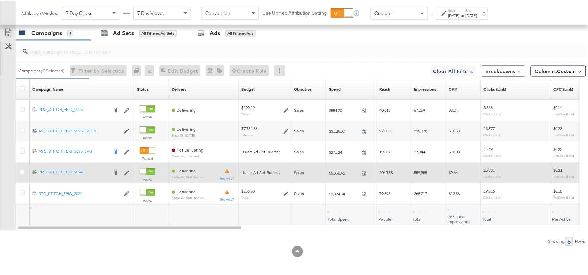
scroll to position [301, 0]
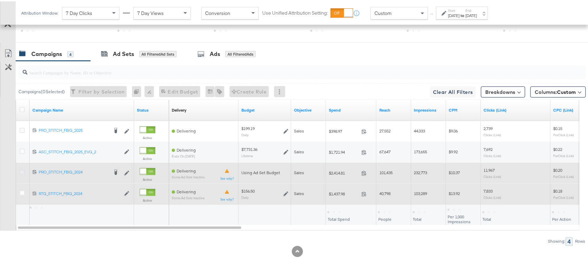
click at [19, 171] on icon at bounding box center [21, 171] width 5 height 5
click at [0, 0] on input "checkbox" at bounding box center [0, 0] width 0 height 0
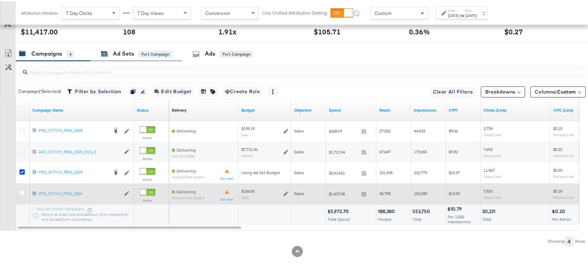
click at [126, 53] on div "Ad Sets" at bounding box center [123, 53] width 21 height 8
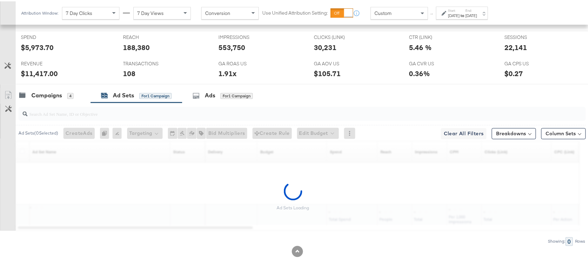
scroll to position [327, 0]
click at [477, 12] on div "[DATE]" at bounding box center [471, 14] width 11 height 6
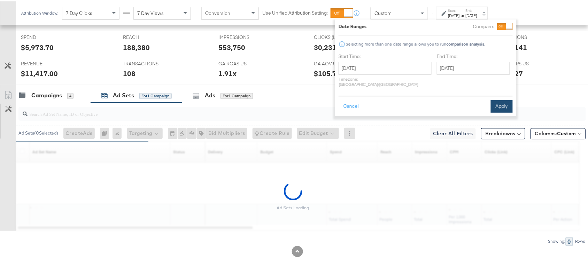
click at [504, 99] on button "Apply" at bounding box center [502, 105] width 22 height 13
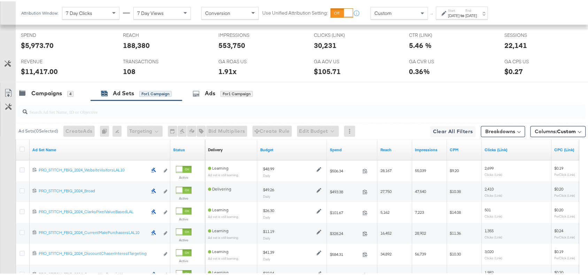
click at [477, 10] on label "End:" at bounding box center [471, 9] width 11 height 5
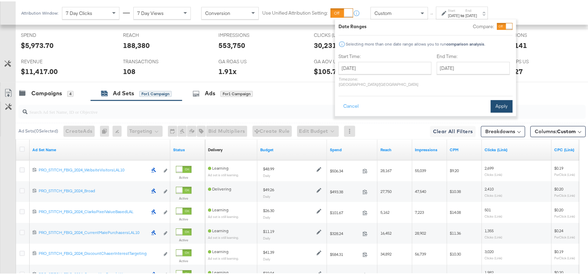
click at [497, 104] on button "Apply" at bounding box center [502, 105] width 22 height 13
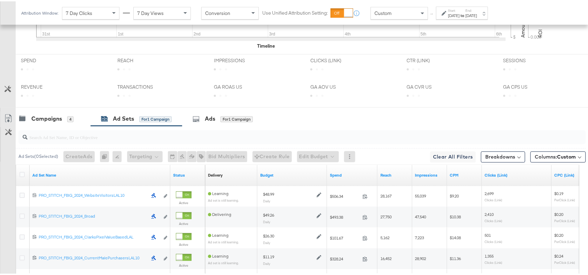
scroll to position [370, 0]
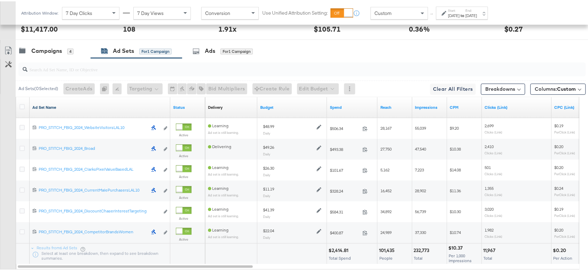
click at [59, 109] on link "Ad Set Name" at bounding box center [99, 107] width 135 height 6
click at [59, 109] on link "Ad Set Name ↓" at bounding box center [99, 107] width 135 height 6
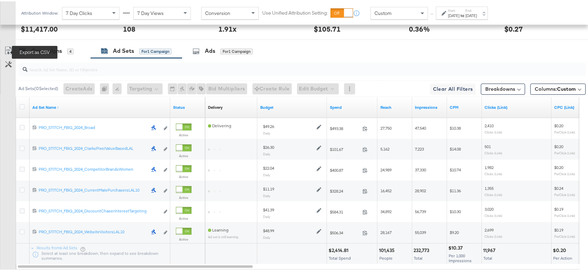
click at [8, 50] on icon at bounding box center [8, 49] width 8 height 8
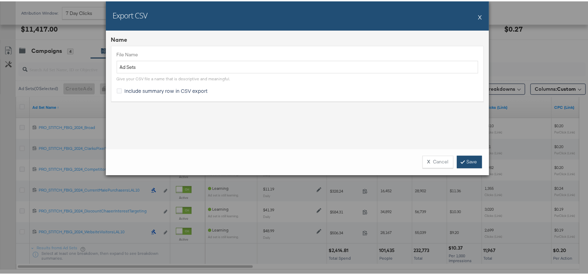
click at [462, 159] on icon at bounding box center [463, 160] width 2 height 4
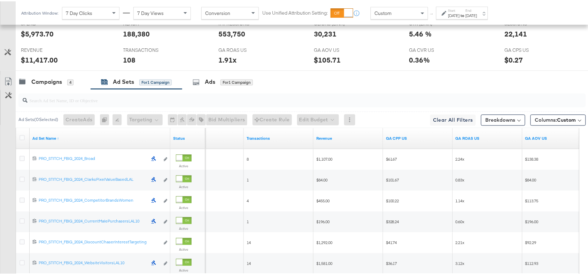
scroll to position [338, 0]
click at [41, 84] on div "Campaigns" at bounding box center [46, 82] width 31 height 8
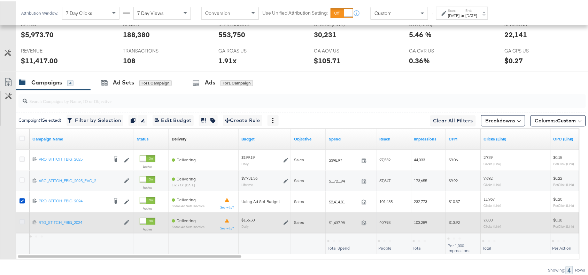
click at [22, 224] on icon at bounding box center [21, 220] width 5 height 5
click at [0, 0] on input "checkbox" at bounding box center [0, 0] width 0 height 0
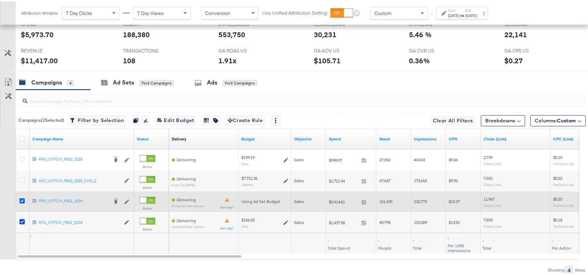
click at [21, 202] on icon at bounding box center [21, 199] width 5 height 5
click at [0, 0] on input "checkbox" at bounding box center [0, 0] width 0 height 0
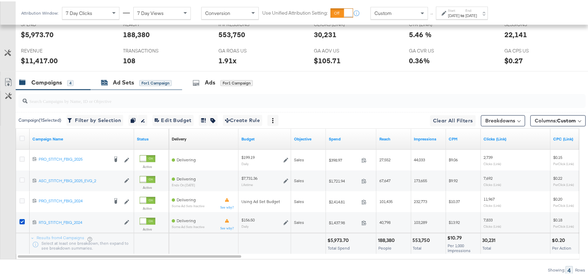
click at [130, 81] on div "Ad Sets" at bounding box center [123, 82] width 21 height 8
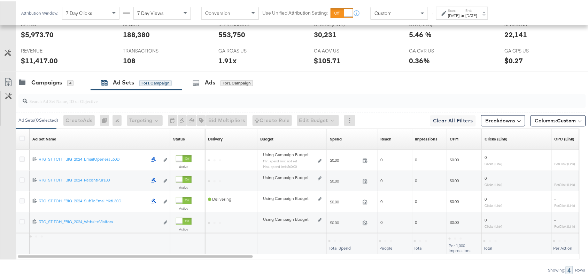
click at [477, 7] on label "End:" at bounding box center [471, 9] width 11 height 5
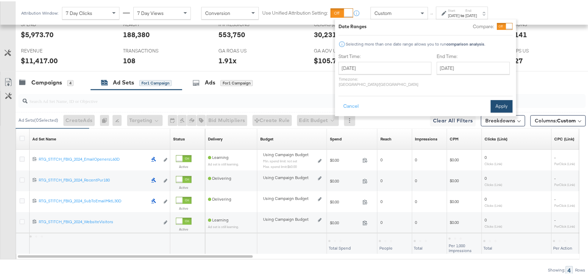
click at [507, 101] on button "Apply" at bounding box center [502, 105] width 22 height 13
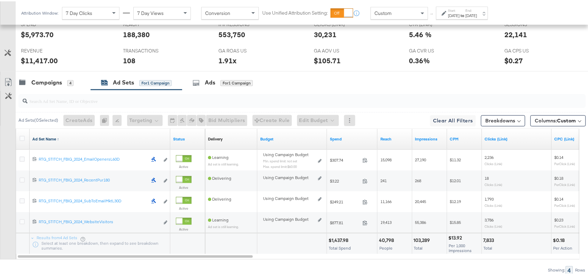
click at [63, 140] on link "Ad Set Name ↑" at bounding box center [99, 138] width 135 height 6
click at [63, 140] on link "Ad Set Name ↓" at bounding box center [99, 138] width 135 height 6
click at [6, 85] on icon at bounding box center [8, 81] width 8 height 8
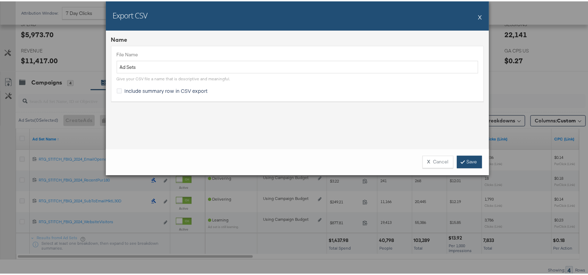
click at [462, 159] on link "Save" at bounding box center [469, 161] width 25 height 13
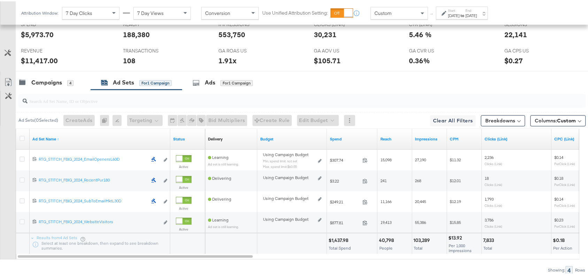
scroll to position [369, 0]
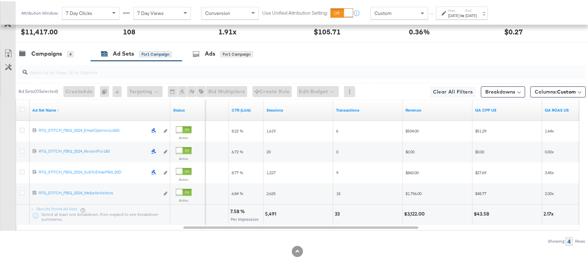
click at [477, 10] on label "End:" at bounding box center [471, 9] width 11 height 5
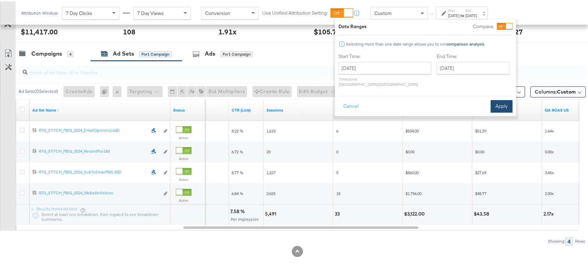
click at [499, 101] on button "Apply" at bounding box center [502, 105] width 22 height 13
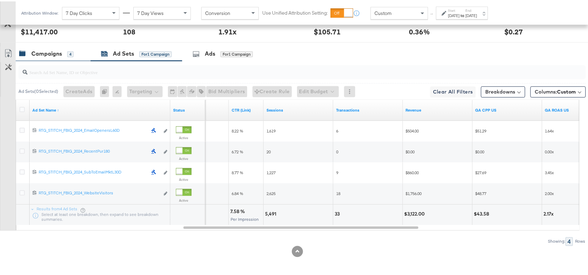
click at [32, 56] on div "Campaigns" at bounding box center [46, 53] width 31 height 8
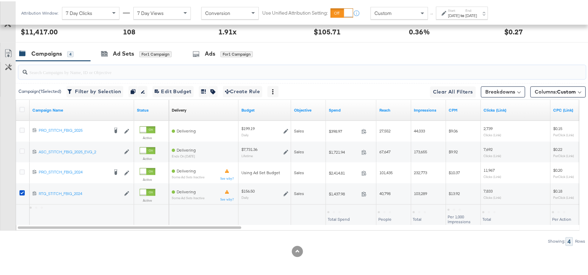
click at [394, 74] on input "search" at bounding box center [281, 69] width 507 height 14
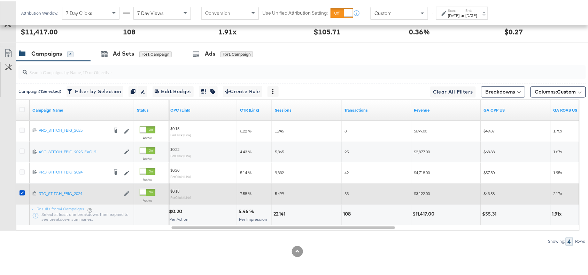
click at [438, 245] on div at bounding box center [297, 250] width 594 height 11
click at [21, 193] on icon at bounding box center [21, 191] width 5 height 5
click at [0, 0] on input "checkbox" at bounding box center [0, 0] width 0 height 0
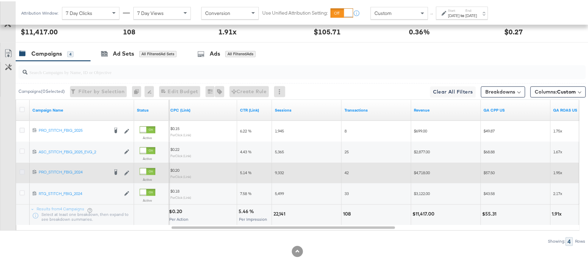
click at [21, 172] on icon at bounding box center [21, 171] width 5 height 5
click at [0, 0] on input "checkbox" at bounding box center [0, 0] width 0 height 0
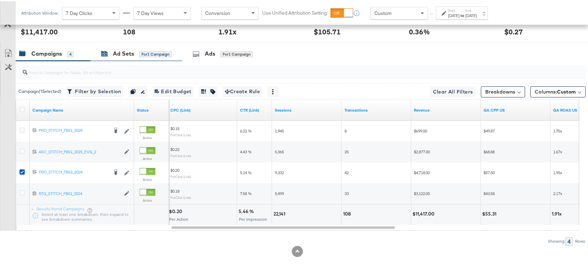
click at [119, 52] on div "Ad Sets" at bounding box center [123, 53] width 21 height 8
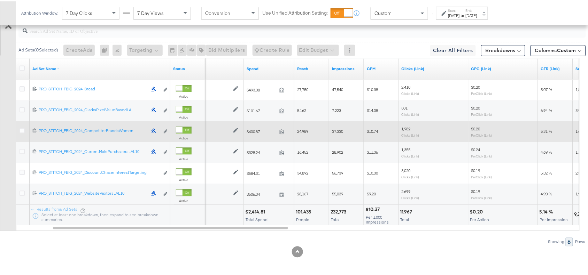
scroll to position [411, 0]
